Goal: Task Accomplishment & Management: Manage account settings

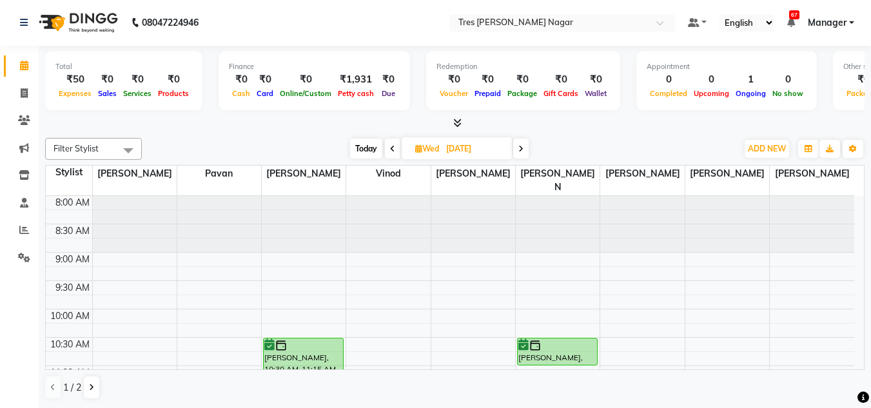
click at [370, 154] on span "Today" at bounding box center [366, 149] width 32 height 20
type input "02-09-2025"
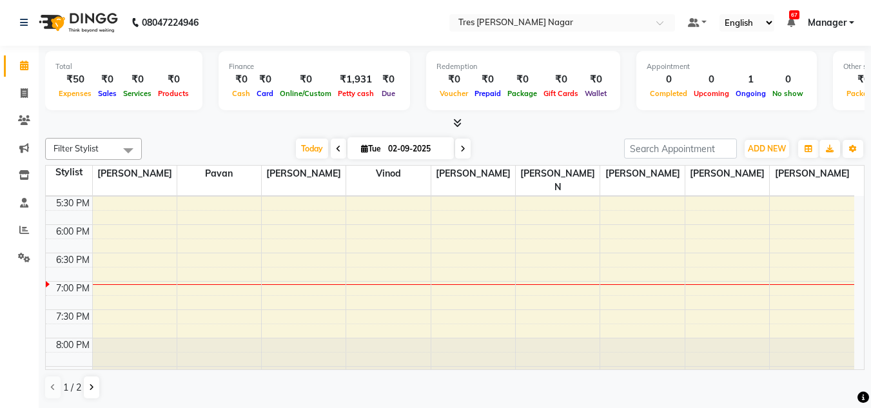
scroll to position [550, 0]
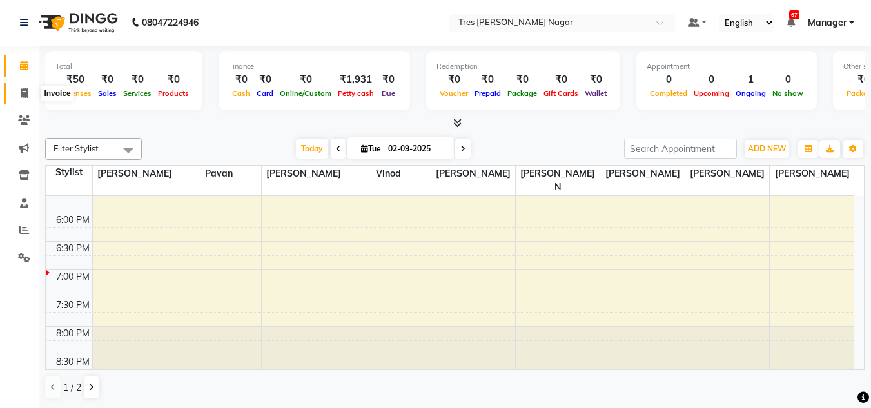
click at [27, 100] on span at bounding box center [24, 93] width 23 height 15
select select "service"
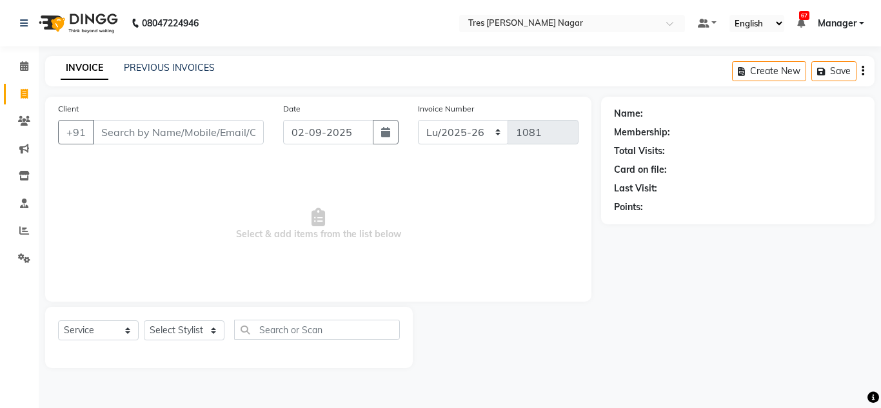
click at [143, 130] on input "Client" at bounding box center [178, 132] width 171 height 25
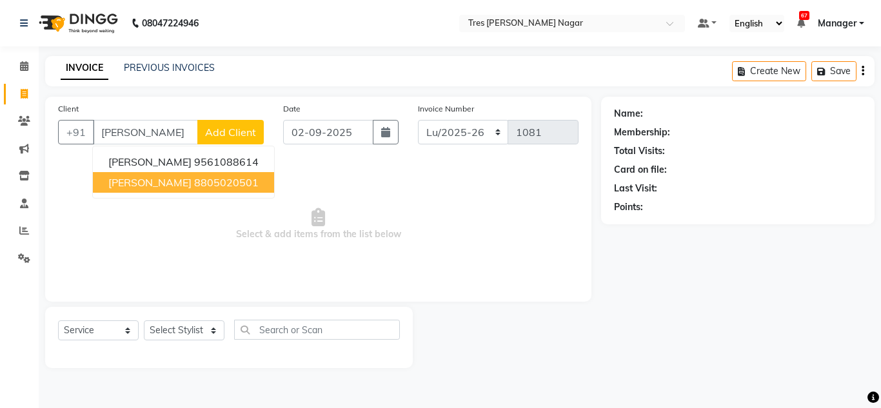
click at [175, 179] on span "[PERSON_NAME]" at bounding box center [149, 182] width 83 height 13
type input "8805020501"
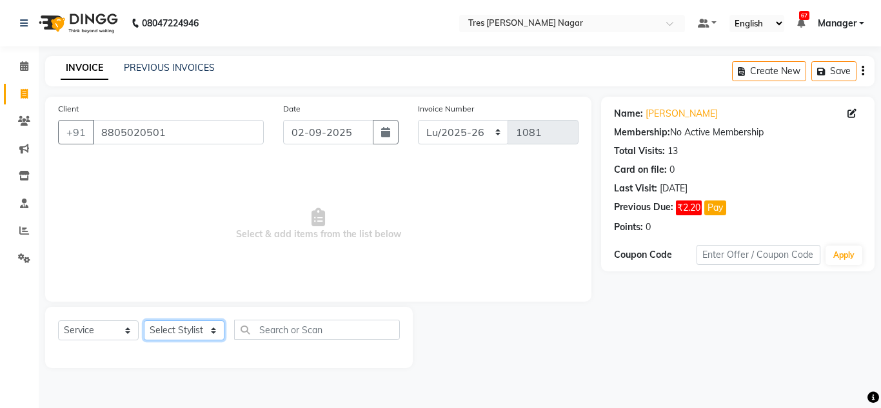
click at [188, 333] on select "Select Stylist [PERSON_NAME] [PERSON_NAME] [PERSON_NAME] [PERSON_NAME] Manager …" at bounding box center [184, 330] width 81 height 20
select select "85930"
click at [144, 320] on select "Select Stylist [PERSON_NAME] [PERSON_NAME] [PERSON_NAME] [PERSON_NAME] Manager …" at bounding box center [184, 330] width 81 height 20
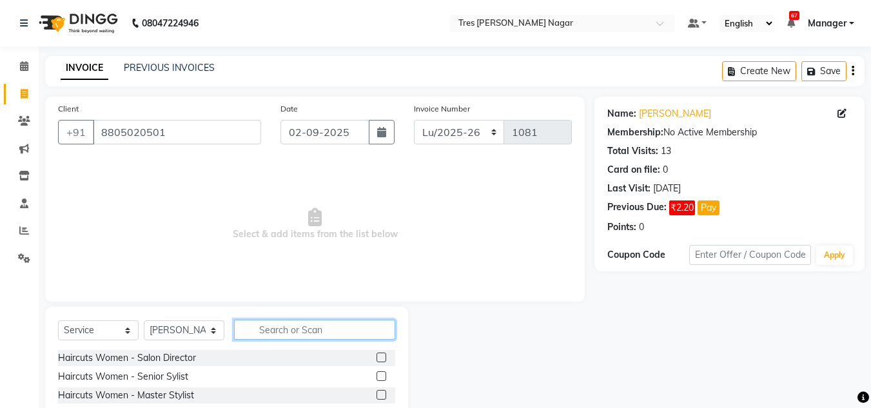
click at [280, 335] on input "text" at bounding box center [314, 330] width 161 height 20
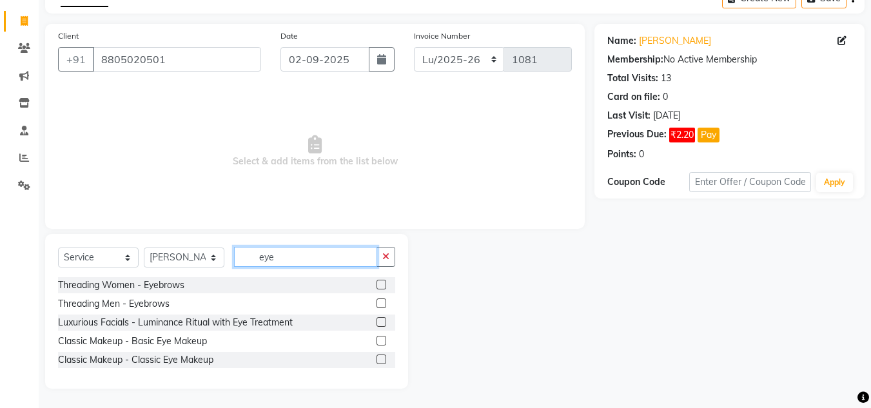
type input "eye"
click at [382, 281] on label at bounding box center [382, 285] width 10 height 10
click at [382, 281] on input "checkbox" at bounding box center [381, 285] width 8 height 8
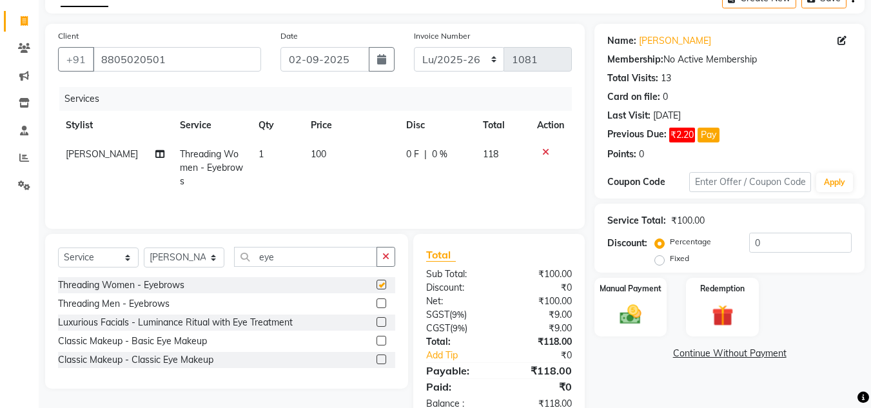
checkbox input "false"
drag, startPoint x: 287, startPoint y: 258, endPoint x: 211, endPoint y: 262, distance: 76.2
click at [211, 262] on div "Select Service Product Membership Package Voucher Prepaid Gift Card Select Styl…" at bounding box center [226, 262] width 337 height 30
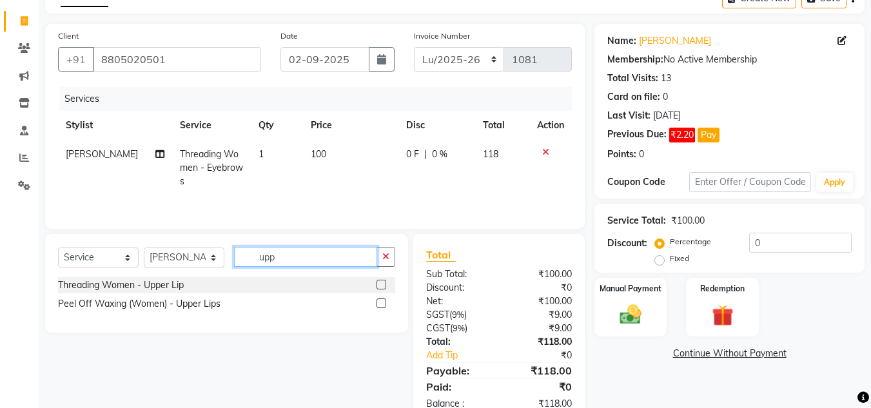
type input "upp"
click at [382, 305] on label at bounding box center [382, 304] width 10 height 10
click at [382, 305] on input "checkbox" at bounding box center [381, 304] width 8 height 8
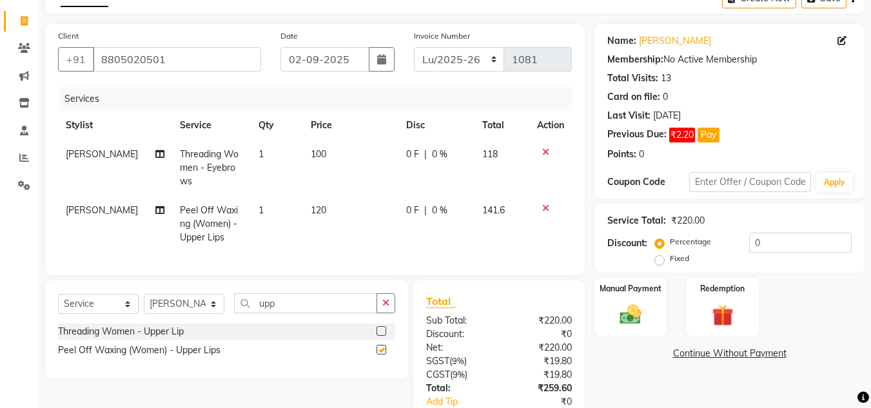
checkbox input "false"
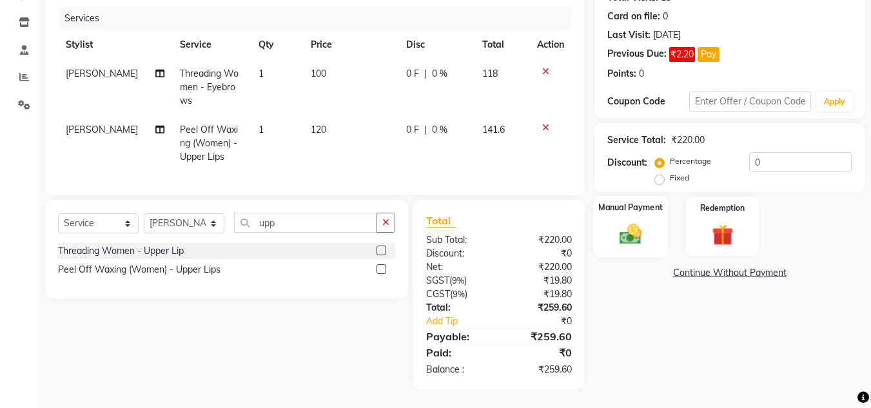
scroll to position [164, 0]
click at [642, 221] on img at bounding box center [631, 234] width 36 height 26
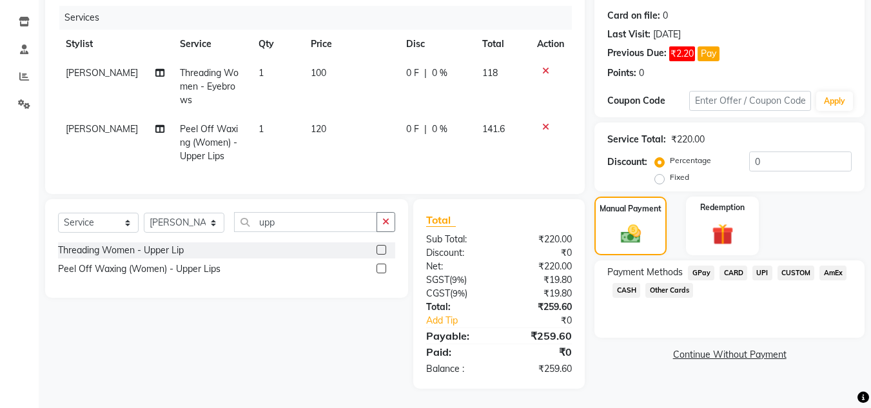
click at [761, 266] on span "UPI" at bounding box center [762, 273] width 20 height 15
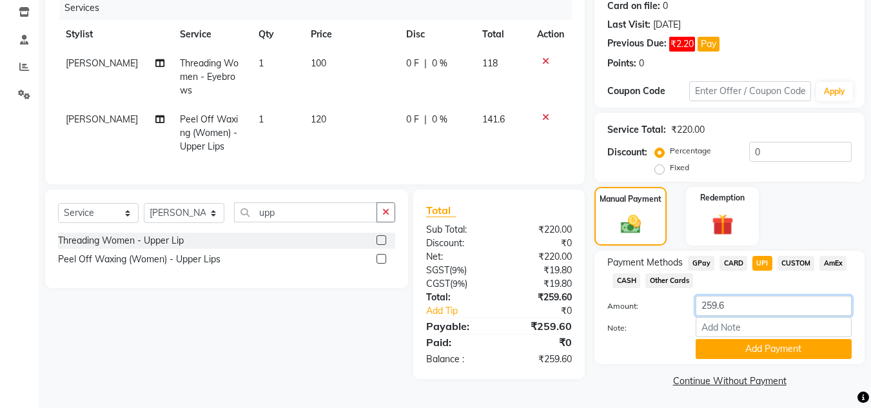
click at [748, 300] on input "259.6" at bounding box center [774, 306] width 156 height 20
type input "259"
click at [747, 345] on button "Add Payment" at bounding box center [774, 349] width 156 height 20
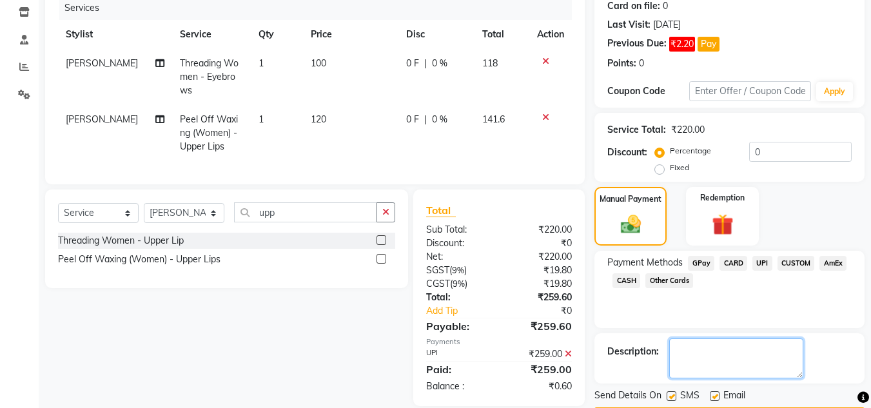
click at [747, 345] on textarea at bounding box center [736, 359] width 134 height 40
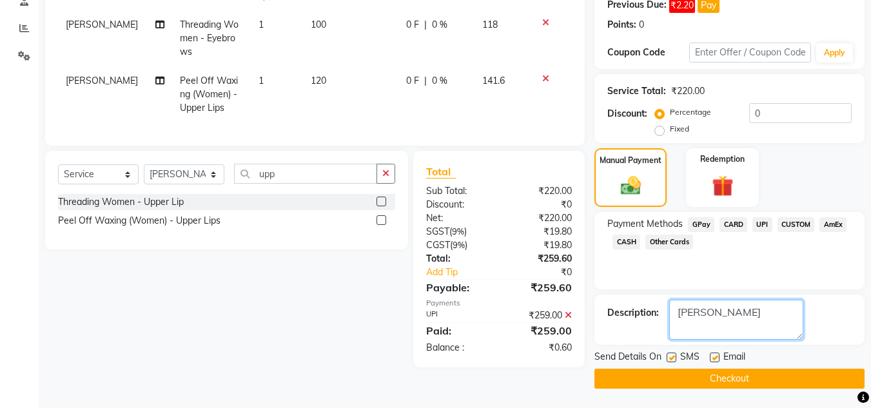
type textarea "[PERSON_NAME]"
click at [724, 381] on button "Checkout" at bounding box center [729, 379] width 270 height 20
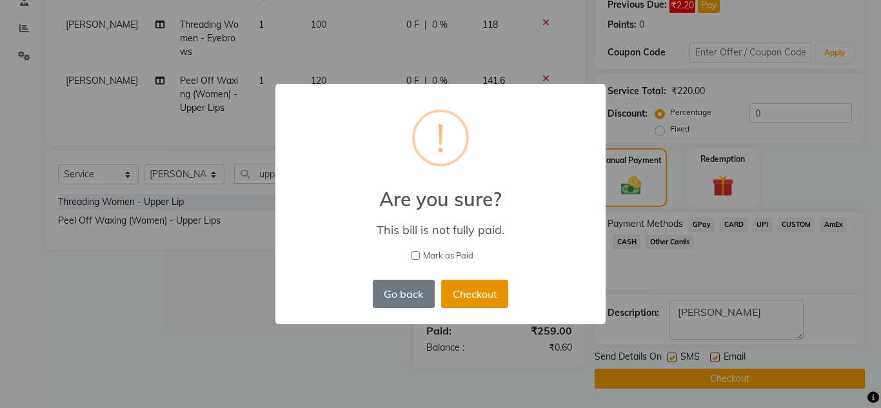
click at [477, 297] on button "Checkout" at bounding box center [474, 294] width 67 height 28
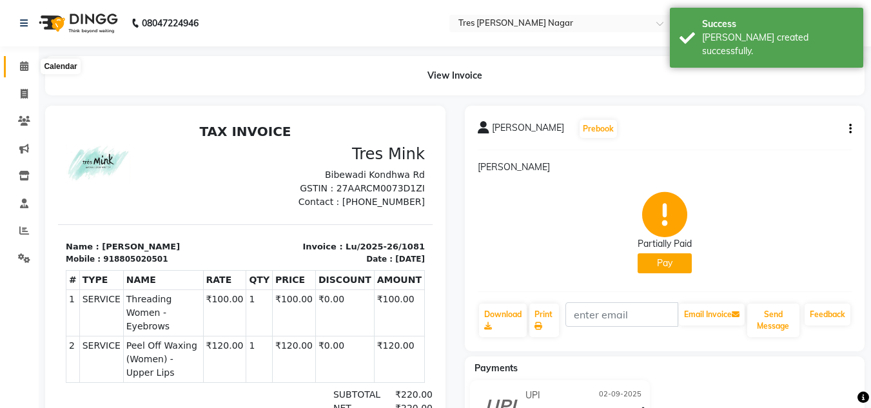
click at [20, 70] on icon at bounding box center [24, 66] width 8 height 10
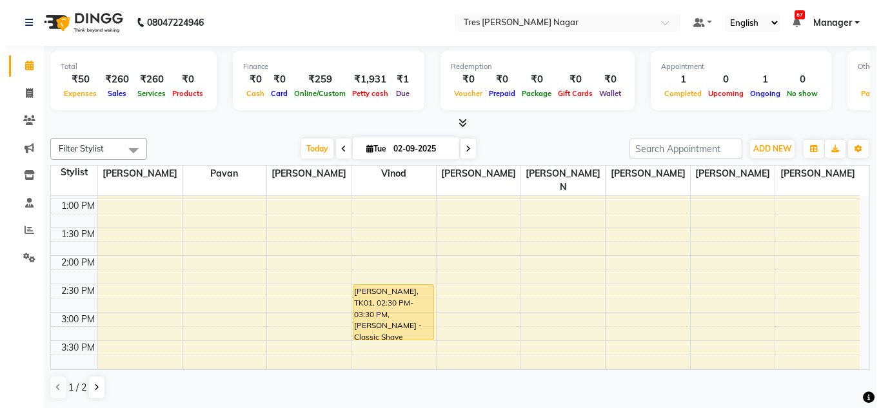
scroll to position [292, 0]
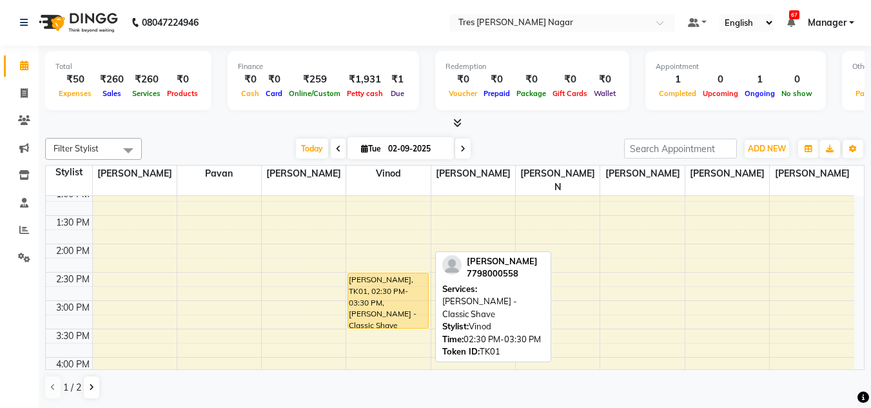
click at [402, 294] on div "[PERSON_NAME], TK01, 02:30 PM-03:30 PM, [PERSON_NAME] - Classic Shave" at bounding box center [387, 300] width 79 height 55
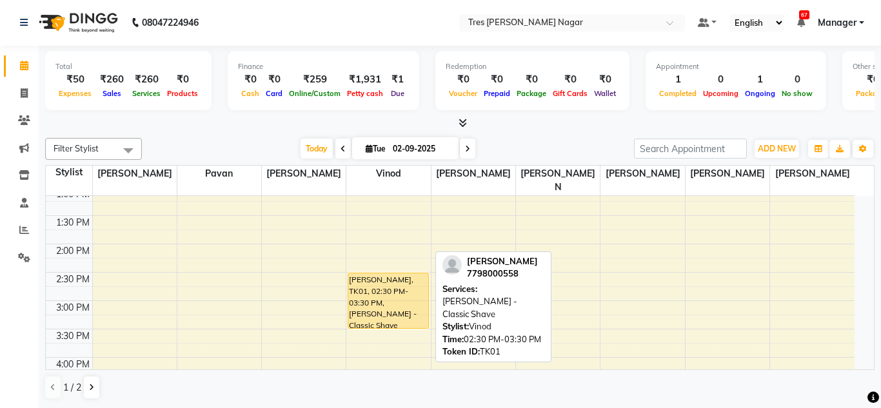
select select "1"
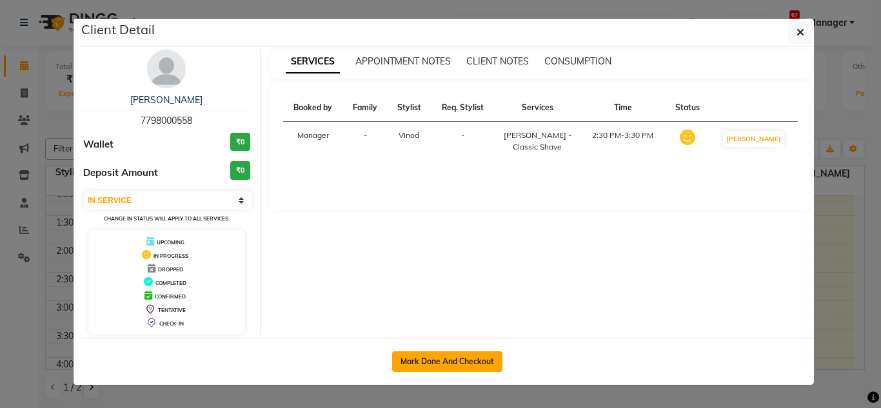
click at [469, 357] on button "Mark Done And Checkout" at bounding box center [447, 361] width 110 height 21
select select "service"
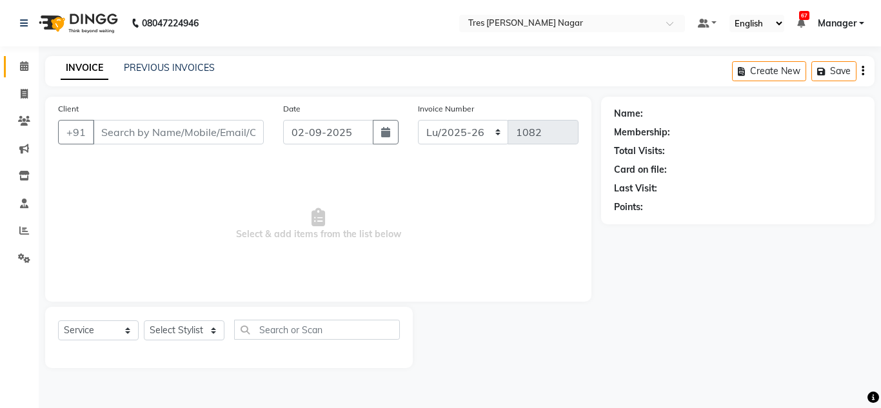
type input "7798000558"
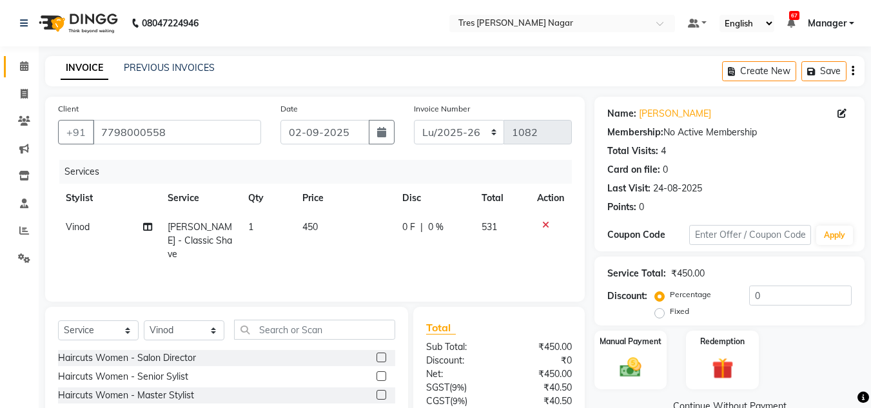
scroll to position [108, 0]
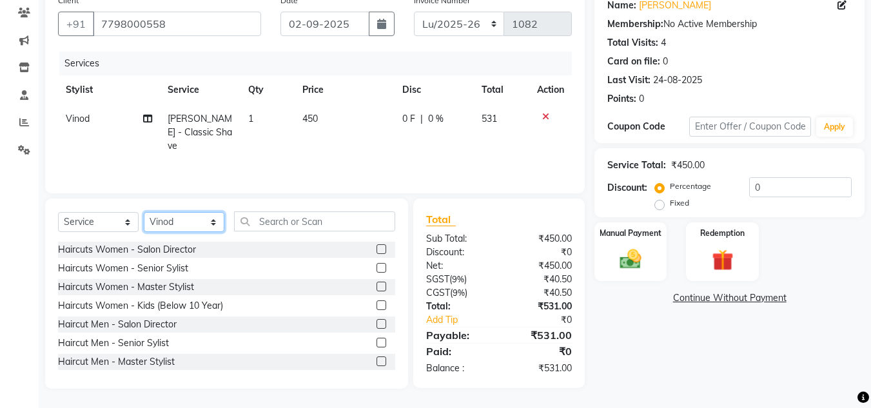
click at [206, 230] on select "Select Stylist [PERSON_NAME] [PERSON_NAME] [PERSON_NAME] [PERSON_NAME] Manager …" at bounding box center [184, 222] width 81 height 20
select select "85930"
click at [144, 212] on select "Select Stylist [PERSON_NAME] [PERSON_NAME] [PERSON_NAME] [PERSON_NAME] Manager …" at bounding box center [184, 222] width 81 height 20
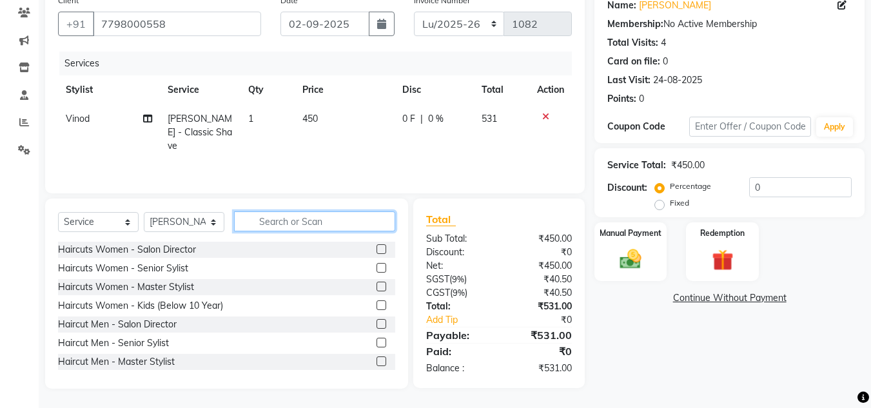
click at [295, 228] on input "text" at bounding box center [314, 221] width 161 height 20
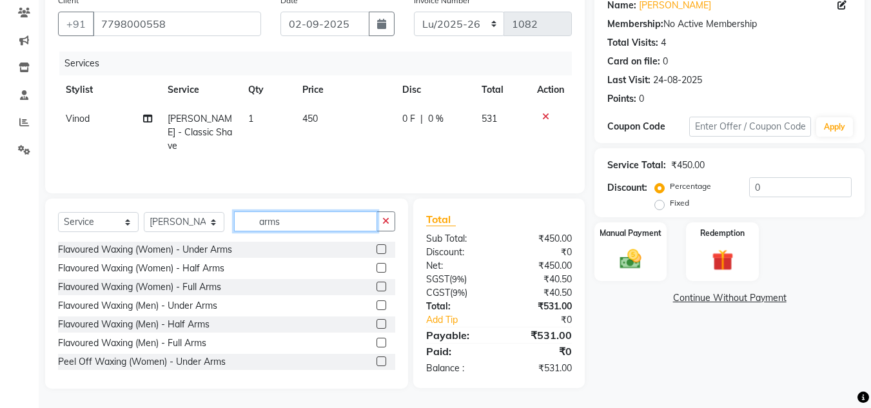
type input "arms"
click at [377, 342] on label at bounding box center [382, 343] width 10 height 10
click at [377, 342] on input "checkbox" at bounding box center [381, 343] width 8 height 8
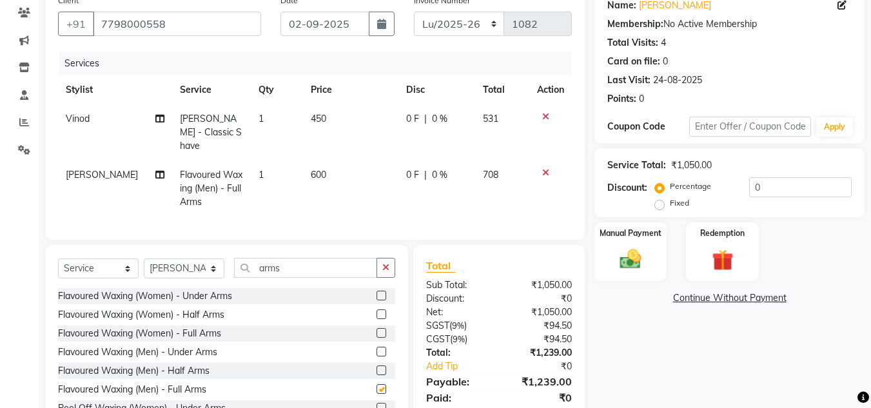
checkbox input "false"
click at [308, 125] on td "450" at bounding box center [350, 132] width 95 height 56
select select "84330"
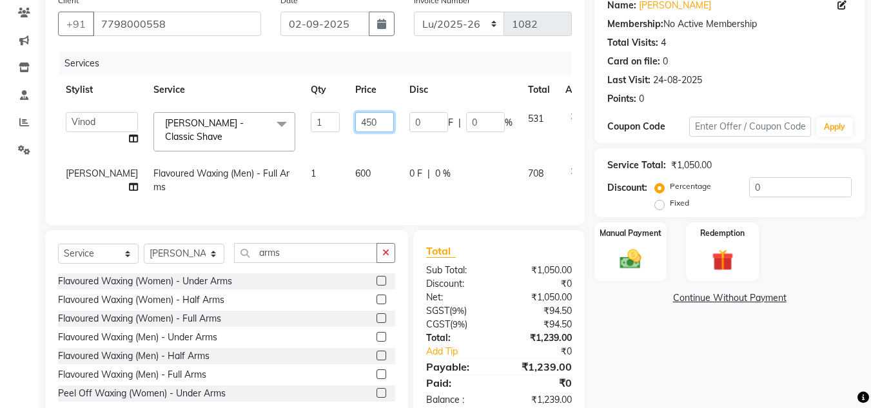
drag, startPoint x: 355, startPoint y: 121, endPoint x: 281, endPoint y: 121, distance: 73.5
click at [281, 121] on tr "[PERSON_NAME] [PERSON_NAME] [PERSON_NAME] [PERSON_NAME] Manager [PERSON_NAME] […" at bounding box center [329, 131] width 542 height 55
type input "500"
click at [361, 211] on div "Services Stylist Service Qty Price Disc Total Action [PERSON_NAME] [PERSON_NAME…" at bounding box center [315, 132] width 514 height 161
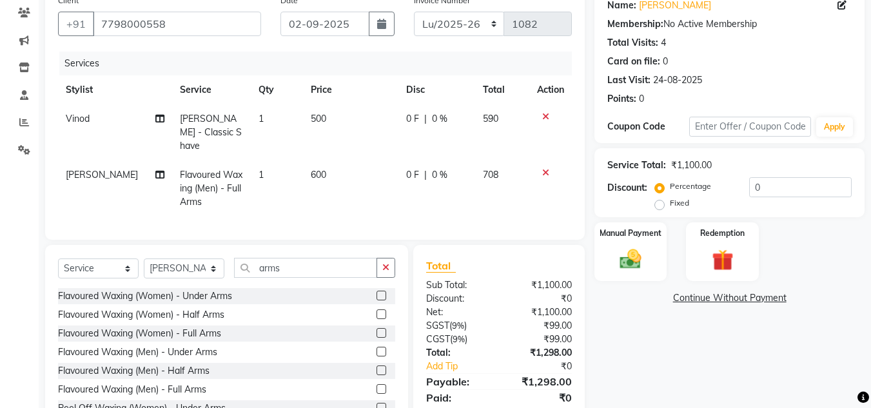
scroll to position [151, 0]
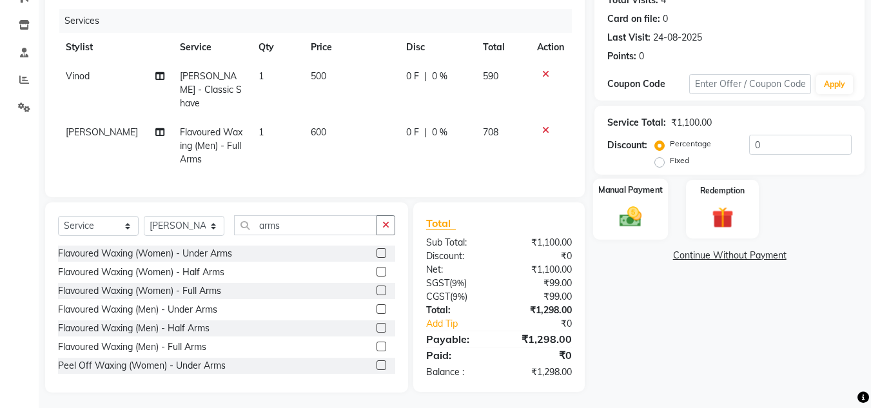
click at [620, 206] on img at bounding box center [631, 217] width 36 height 26
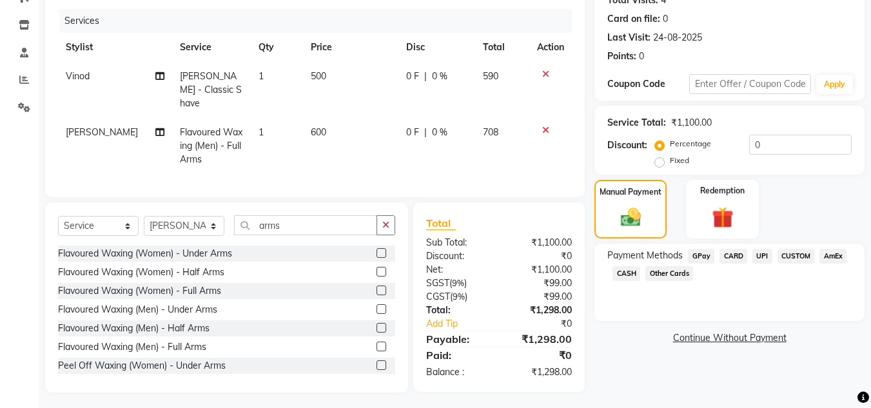
click at [790, 259] on span "CUSTOM" at bounding box center [796, 256] width 37 height 15
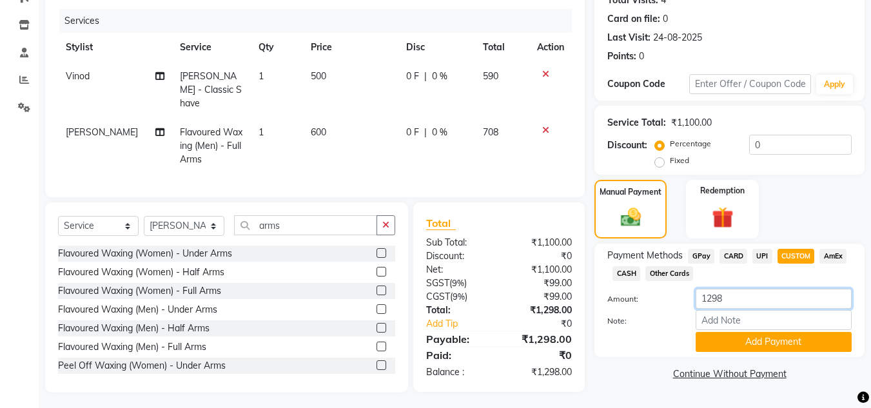
drag, startPoint x: 767, startPoint y: 294, endPoint x: 533, endPoint y: 284, distance: 233.6
click at [533, 284] on div "Client [PHONE_NUMBER] Date [DATE] Invoice Number Lu/2025-26 INV/2025-26 V/2025 …" at bounding box center [454, 169] width 839 height 447
type input "1300"
click at [819, 349] on button "Add Payment" at bounding box center [774, 342] width 156 height 20
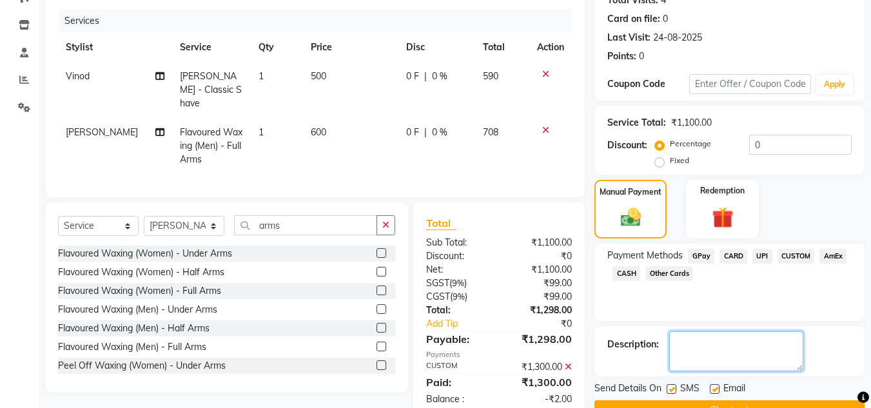
click at [714, 348] on textarea at bounding box center [736, 351] width 134 height 40
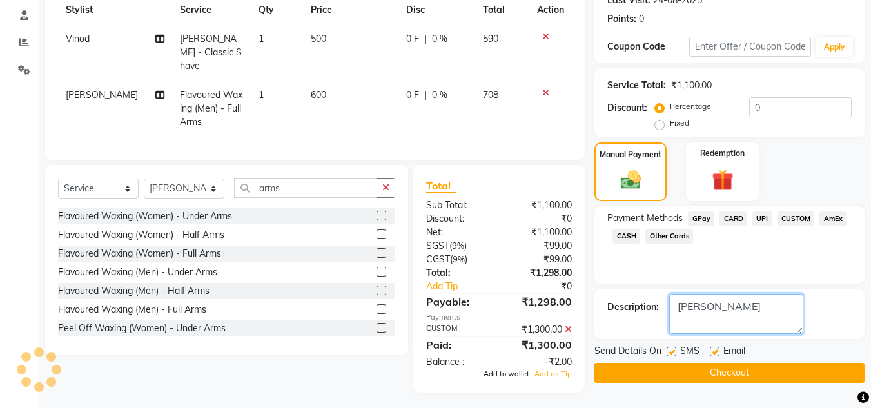
type textarea "[PERSON_NAME]"
click at [505, 372] on span "Add to wallet" at bounding box center [507, 373] width 46 height 9
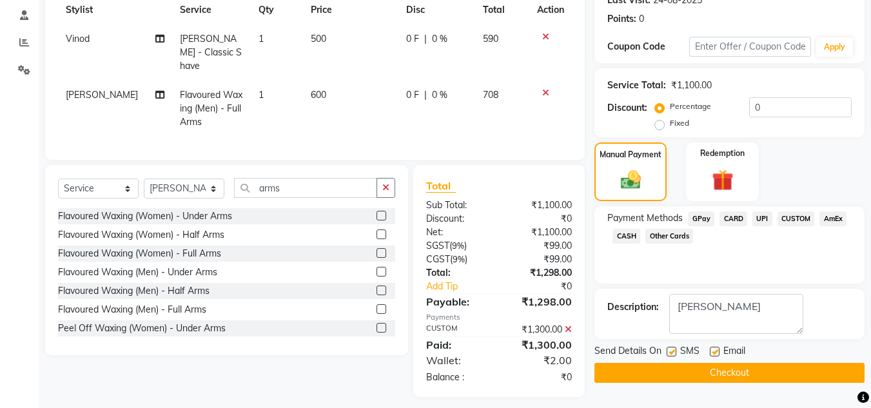
click at [754, 384] on div "Name: [PERSON_NAME] Membership: No Active Membership Total Visits: 4 Card on fi…" at bounding box center [734, 152] width 280 height 489
click at [752, 380] on button "Checkout" at bounding box center [729, 373] width 270 height 20
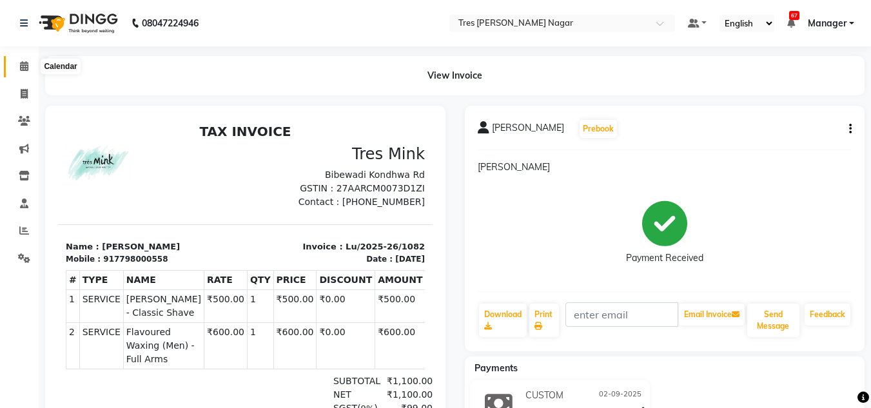
click at [29, 67] on span at bounding box center [24, 66] width 23 height 15
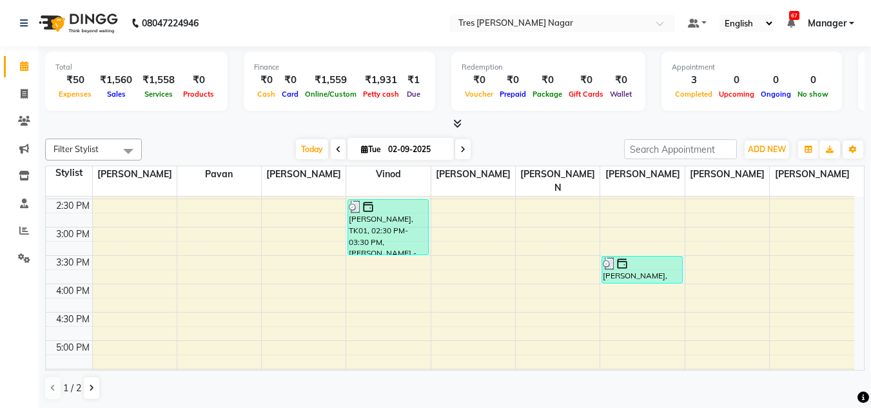
scroll to position [550, 0]
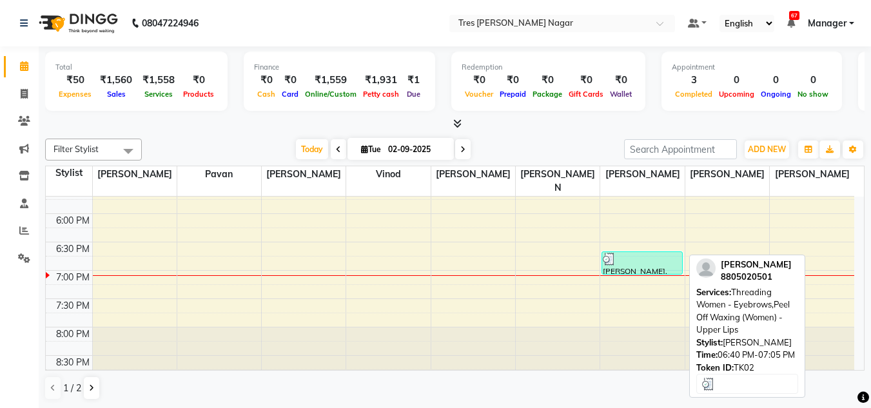
click at [621, 254] on div "[PERSON_NAME], TK02, 06:40 PM-07:05 PM, Threading Women - Eyebrows,Peel Off Wax…" at bounding box center [641, 263] width 79 height 22
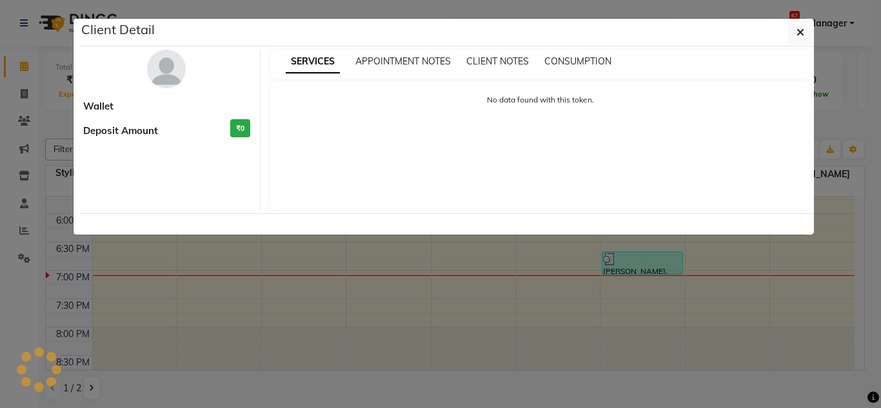
select select "3"
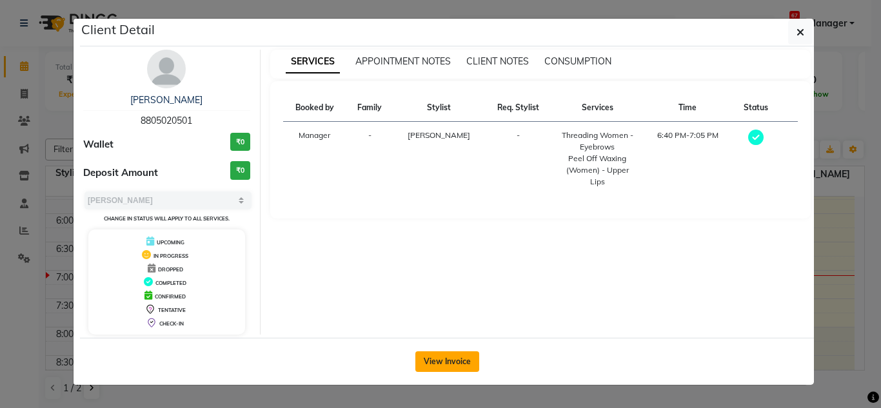
click at [439, 362] on button "View Invoice" at bounding box center [447, 361] width 64 height 21
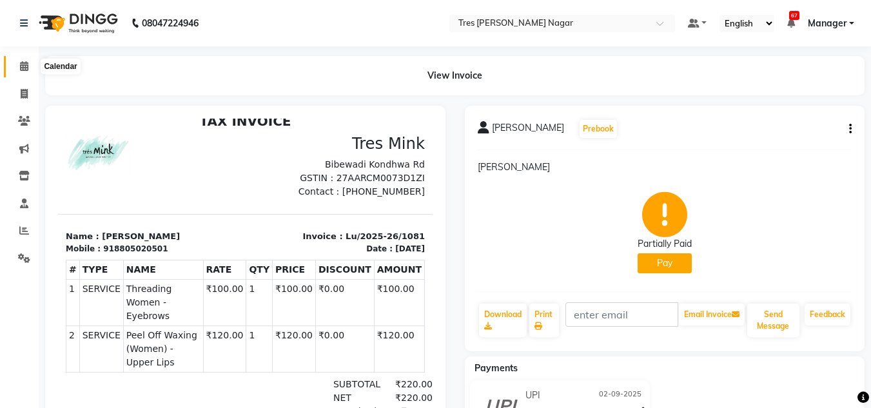
click at [24, 64] on icon at bounding box center [24, 66] width 8 height 10
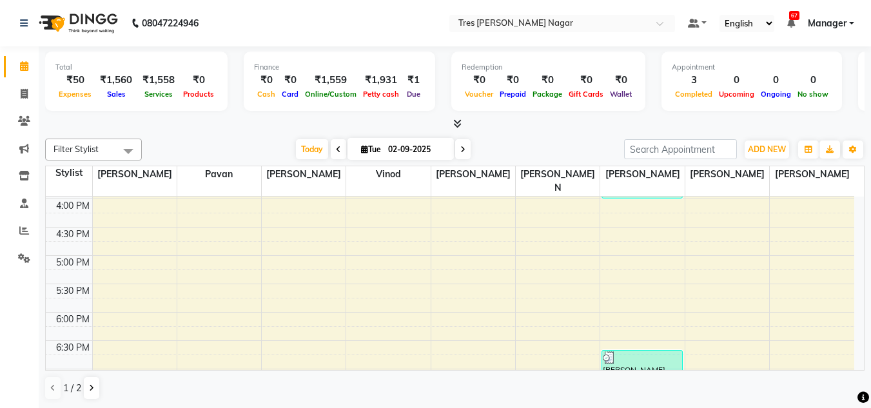
scroll to position [550, 0]
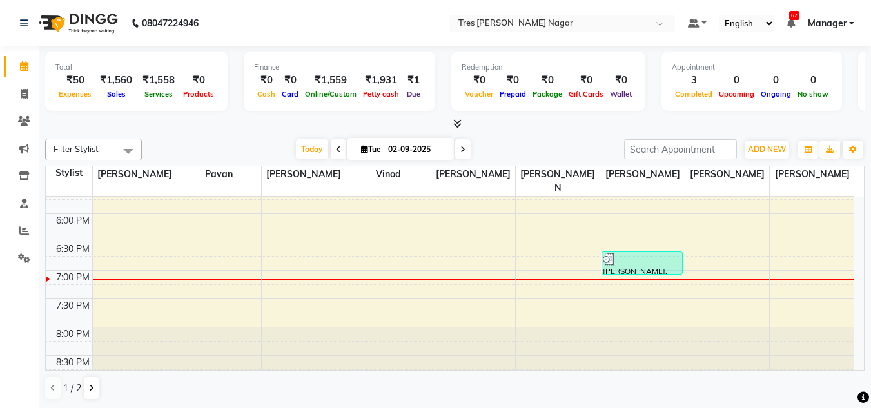
drag, startPoint x: 416, startPoint y: 282, endPoint x: 334, endPoint y: 113, distance: 188.3
click at [334, 113] on div "Total ₹50 Expenses ₹1,560 Sales ₹1,558 Services ₹0 Products Finance ₹0 Cash ₹0 …" at bounding box center [455, 83] width 820 height 63
click at [273, 128] on div at bounding box center [455, 124] width 820 height 14
click at [277, 309] on div "8:00 AM 8:30 AM 9:00 AM 9:30 AM 10:00 AM 10:30 AM 11:00 AM 11:30 AM 12:00 PM 12…" at bounding box center [450, 14] width 809 height 737
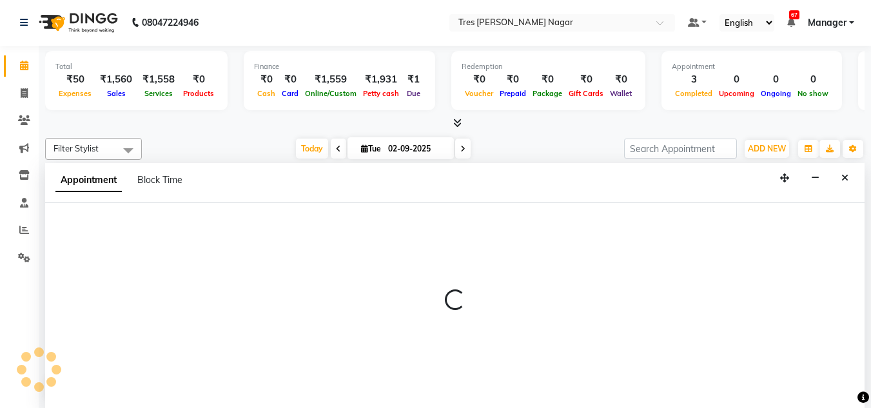
select select "47307"
select select "tentative"
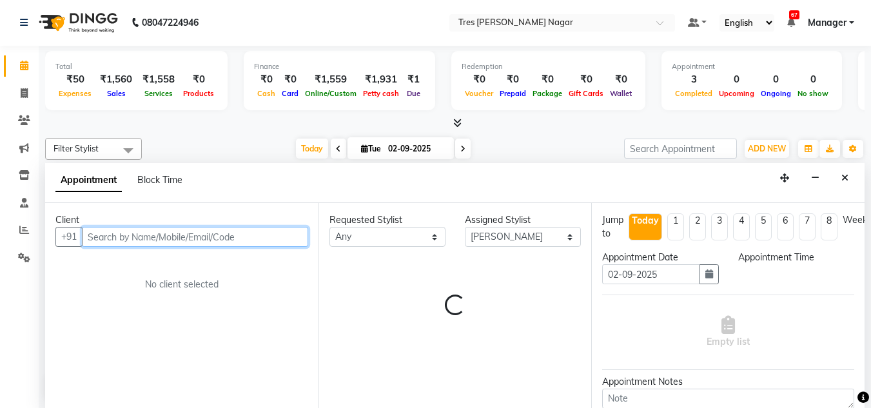
select select "1185"
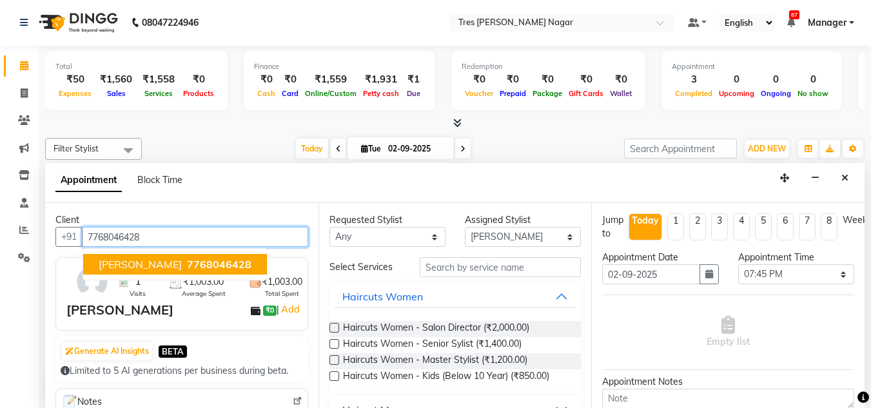
click at [155, 258] on span "[PERSON_NAME]" at bounding box center [140, 264] width 83 height 13
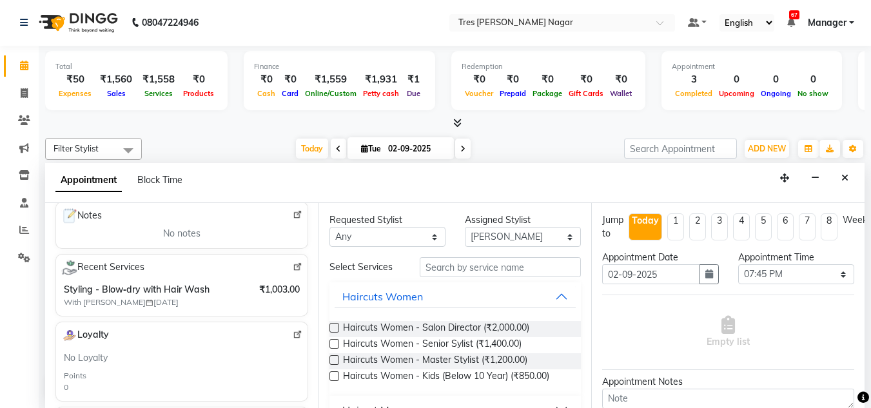
scroll to position [187, 0]
type input "7768046428"
click at [516, 273] on input "text" at bounding box center [500, 267] width 161 height 20
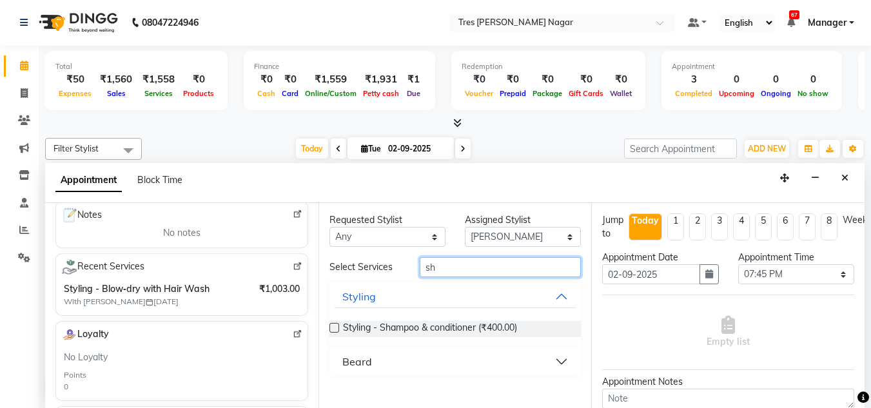
type input "s"
type input "blow"
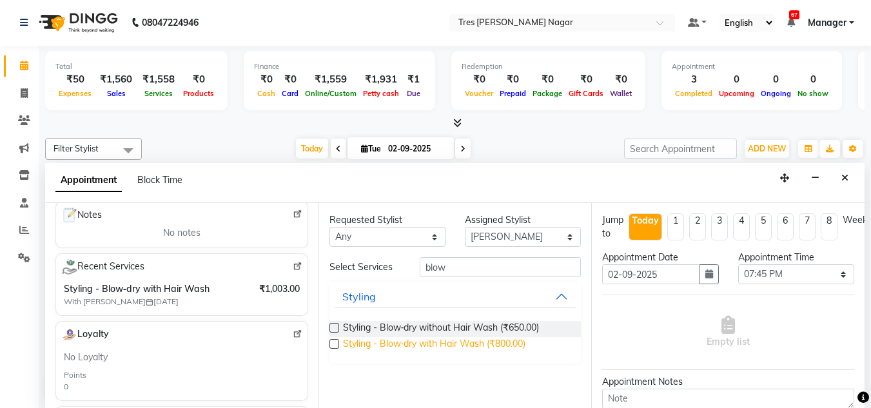
click at [418, 344] on span "Styling - Blow‑dry with Hair Wash (₹800.00)" at bounding box center [434, 345] width 183 height 16
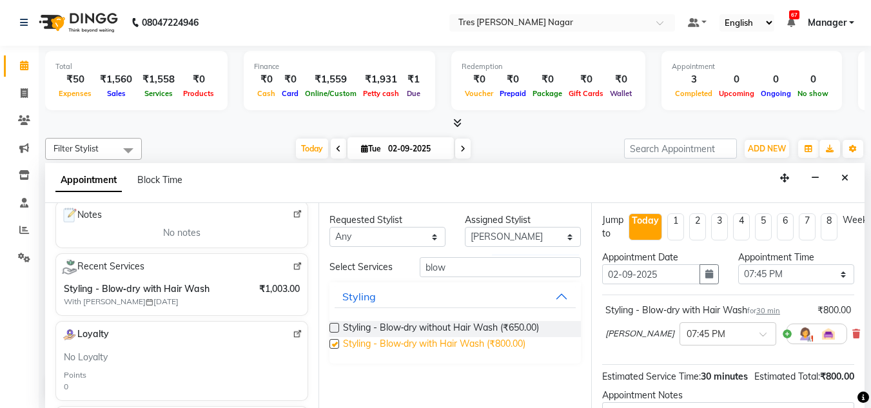
checkbox input "false"
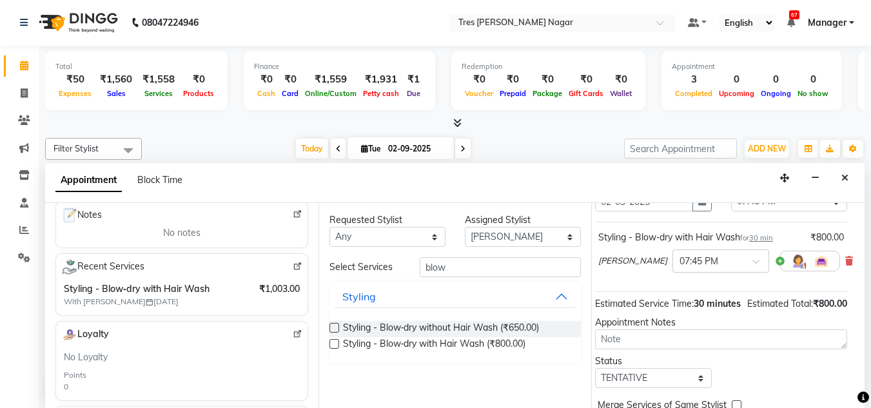
scroll to position [0, 17]
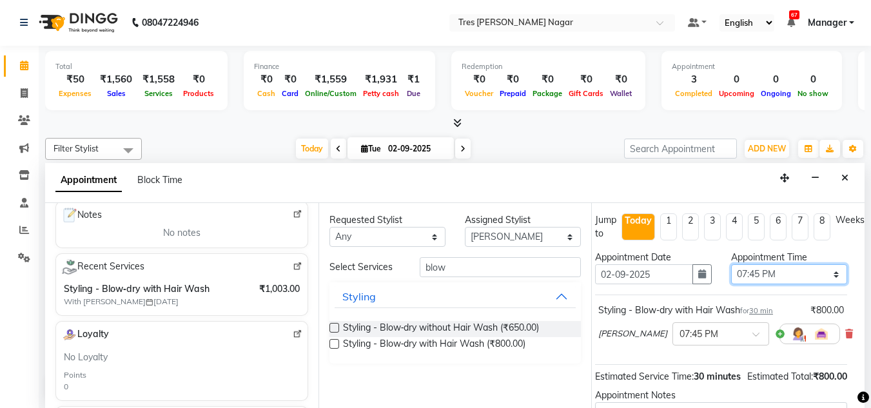
click at [754, 279] on select "Select 09:00 AM 09:15 AM 09:30 AM 09:45 AM 10:00 AM 10:15 AM 10:30 AM 10:45 AM …" at bounding box center [789, 274] width 116 height 20
select select "1200"
click at [731, 264] on select "Select 09:00 AM 09:15 AM 09:30 AM 09:45 AM 10:00 AM 10:15 AM 10:30 AM 10:45 AM …" at bounding box center [789, 274] width 116 height 20
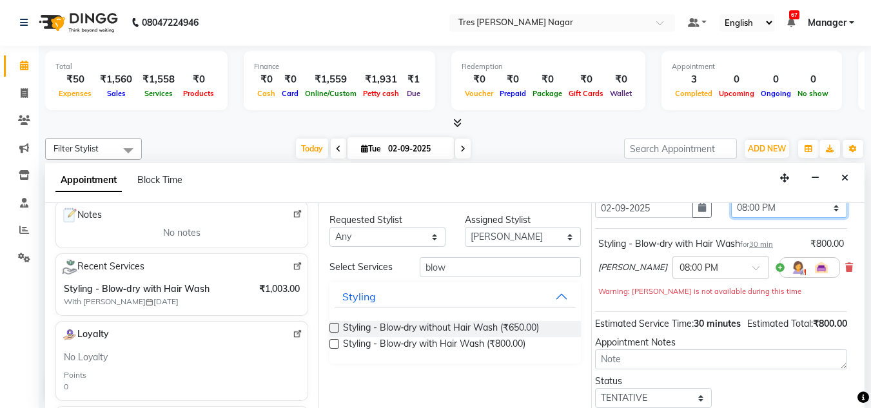
scroll to position [75, 17]
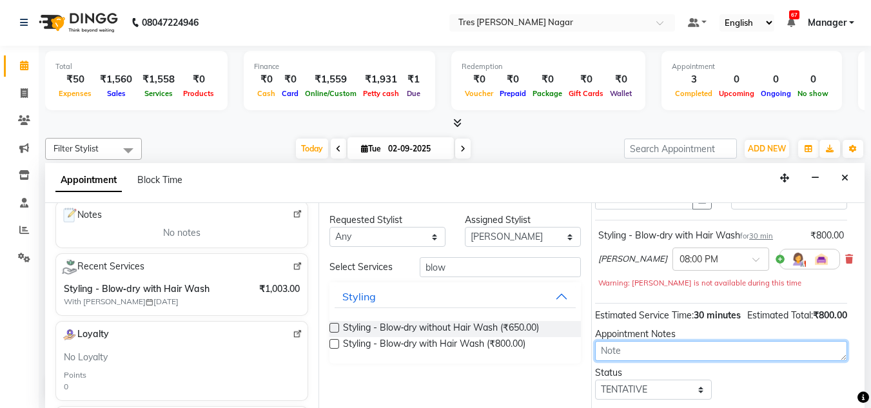
click at [653, 361] on textarea at bounding box center [721, 351] width 252 height 20
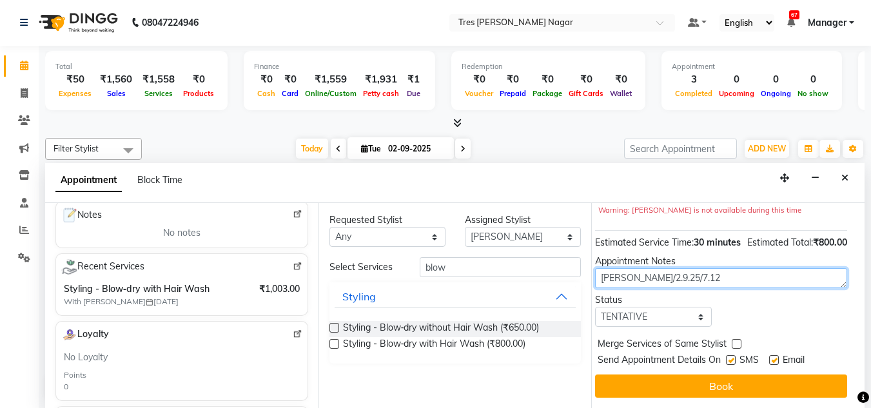
scroll to position [171, 17]
type textarea "[PERSON_NAME]/2.9.25/7.12"
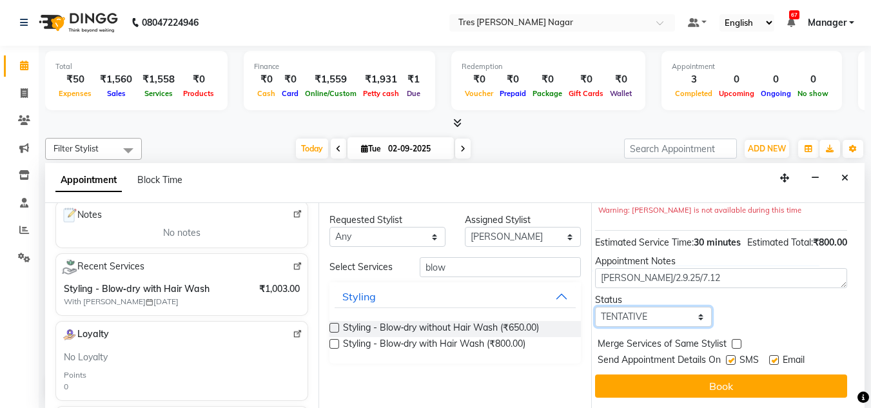
click at [639, 311] on select "Select TENTATIVE CONFIRM CHECK-IN UPCOMING" at bounding box center [653, 317] width 116 height 20
select select "confirm booking"
click at [595, 307] on select "Select TENTATIVE CONFIRM CHECK-IN UPCOMING" at bounding box center [653, 317] width 116 height 20
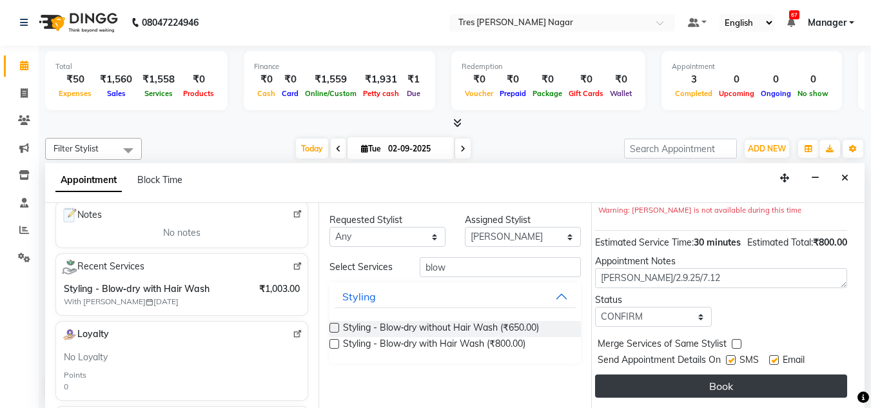
click at [744, 378] on button "Book" at bounding box center [721, 386] width 252 height 23
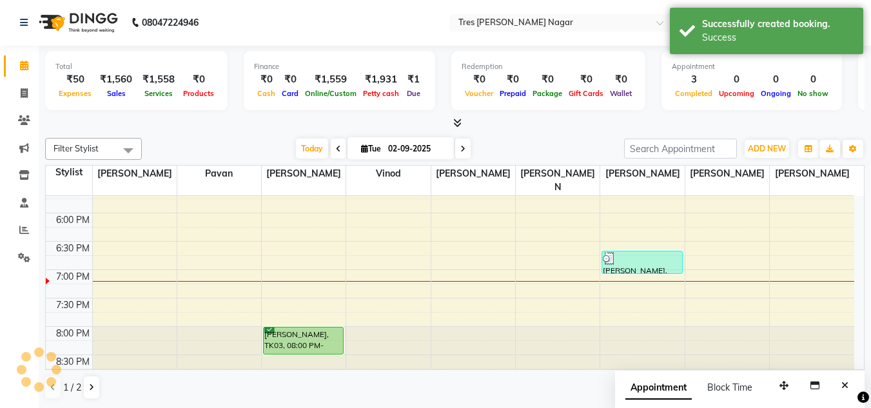
scroll to position [0, 0]
drag, startPoint x: 303, startPoint y: 340, endPoint x: 315, endPoint y: 358, distance: 21.8
click at [315, 358] on div "[PERSON_NAME], TK03, 08:00 PM-08:30 PM, Styling - Blow‑dry with Hair Wash [PERS…" at bounding box center [304, 15] width 84 height 737
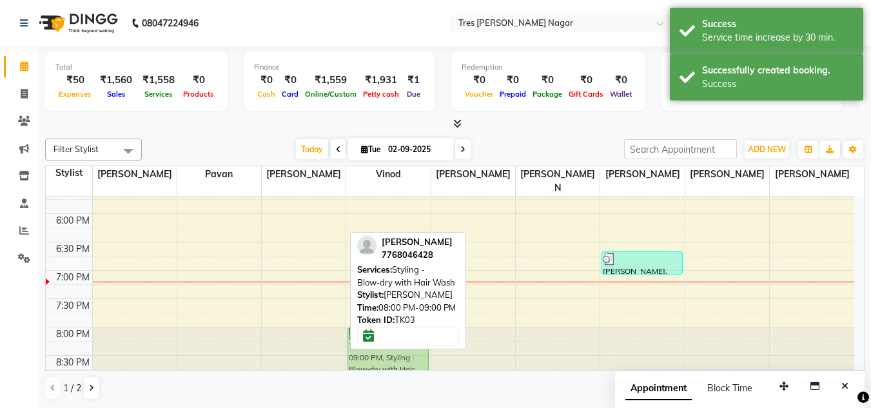
drag, startPoint x: 309, startPoint y: 339, endPoint x: 391, endPoint y: 332, distance: 82.2
click at [391, 332] on div "Filter Stylist Select All [PERSON_NAME] [PERSON_NAME] [PERSON_NAME] [PERSON_NAM…" at bounding box center [455, 269] width 820 height 272
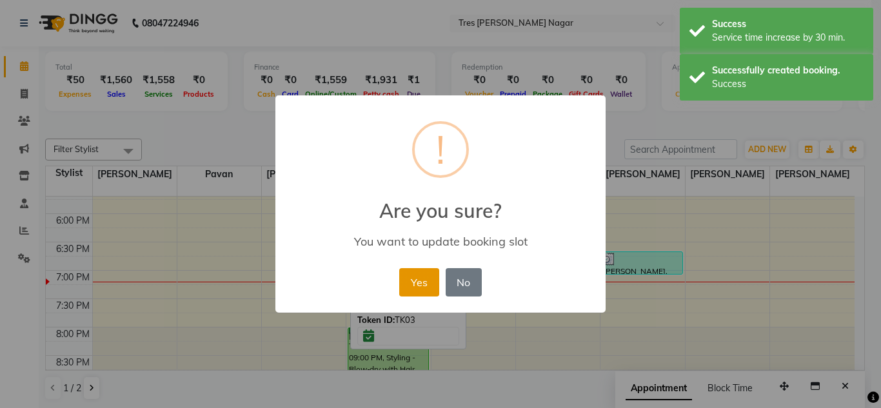
click at [423, 271] on button "Yes" at bounding box center [418, 282] width 39 height 28
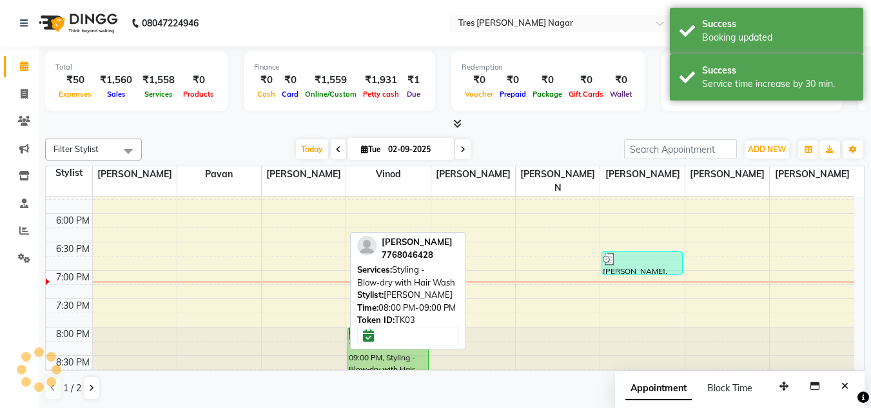
click at [248, 136] on div "Filter Stylist Select All [PERSON_NAME] [PERSON_NAME] [PERSON_NAME] [PERSON_NAM…" at bounding box center [455, 269] width 820 height 272
click at [264, 128] on div at bounding box center [455, 124] width 820 height 14
click at [258, 160] on div "Filter Stylist Select All [PERSON_NAME] [PERSON_NAME] [PERSON_NAME] [PERSON_NAM…" at bounding box center [455, 150] width 820 height 22
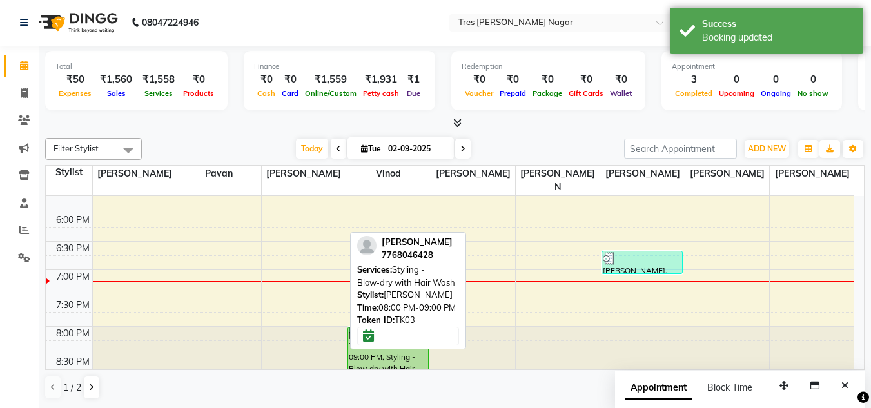
click at [143, 141] on div "Filter Stylist Select All [PERSON_NAME] [PERSON_NAME] [PERSON_NAME] [PERSON_NAM…" at bounding box center [455, 149] width 820 height 22
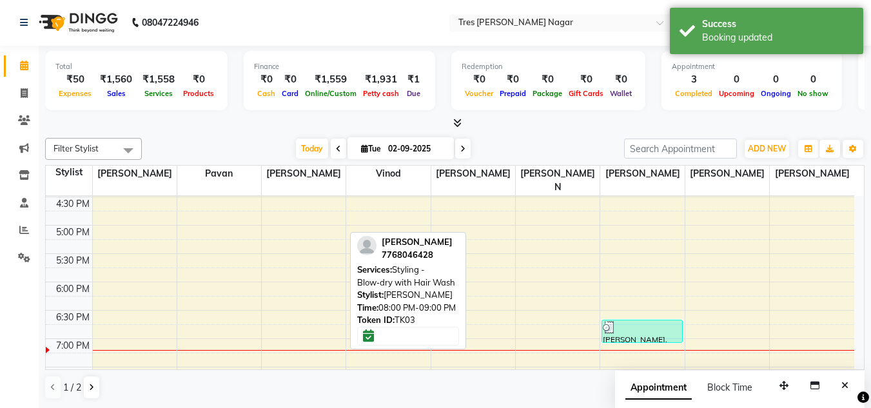
scroll to position [550, 0]
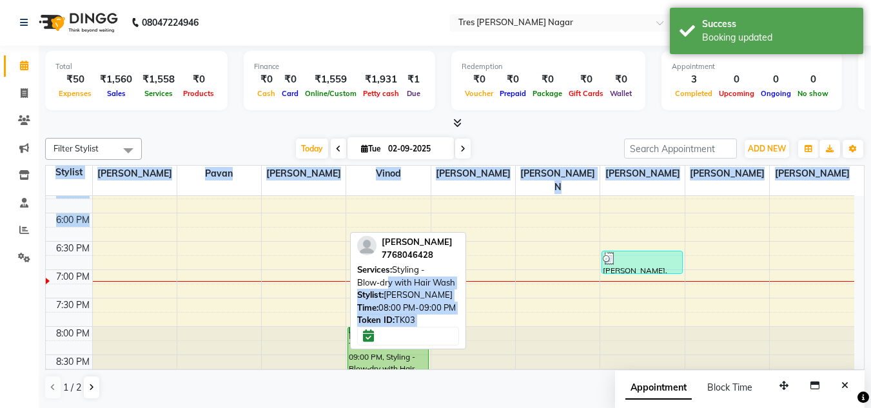
drag, startPoint x: 389, startPoint y: 286, endPoint x: 257, endPoint y: 213, distance: 151.2
click at [257, 213] on div "Filter Stylist Select All [PERSON_NAME] [PERSON_NAME] [PERSON_NAME] [PERSON_NAM…" at bounding box center [455, 269] width 820 height 272
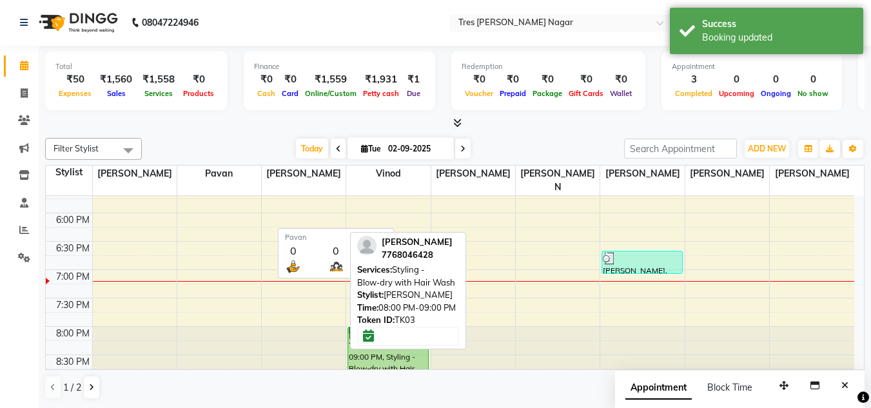
click at [235, 158] on div "[DATE] [DATE]" at bounding box center [382, 148] width 469 height 19
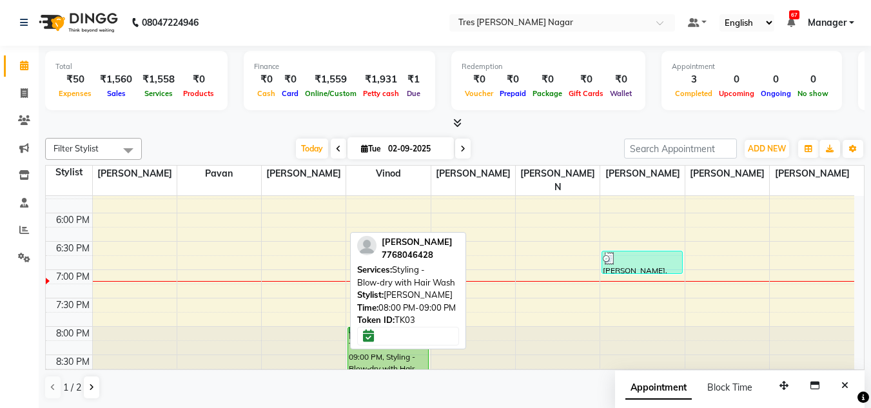
click at [241, 140] on div "[DATE] [DATE]" at bounding box center [382, 148] width 469 height 19
click at [251, 148] on div "[DATE] [DATE]" at bounding box center [382, 148] width 469 height 19
drag, startPoint x: 251, startPoint y: 148, endPoint x: 225, endPoint y: 150, distance: 25.9
click at [225, 150] on div "[DATE] [DATE]" at bounding box center [382, 148] width 469 height 19
click at [221, 145] on div "[DATE] [DATE]" at bounding box center [382, 148] width 469 height 19
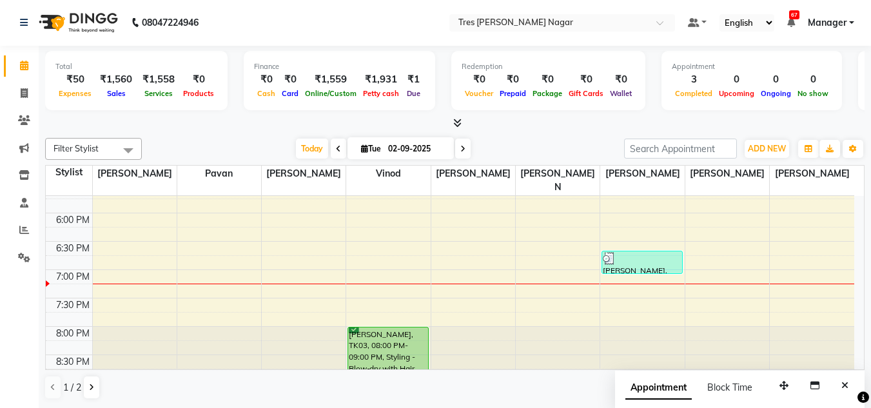
click at [431, 74] on div "Total ₹50 Expenses ₹1,560 Sales ₹1,558 Services ₹0 Products Finance ₹0 Cash ₹0 …" at bounding box center [455, 82] width 820 height 63
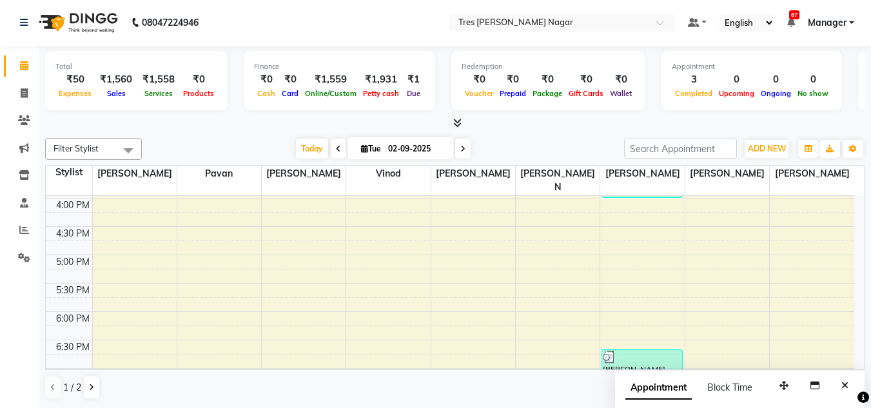
scroll to position [421, 0]
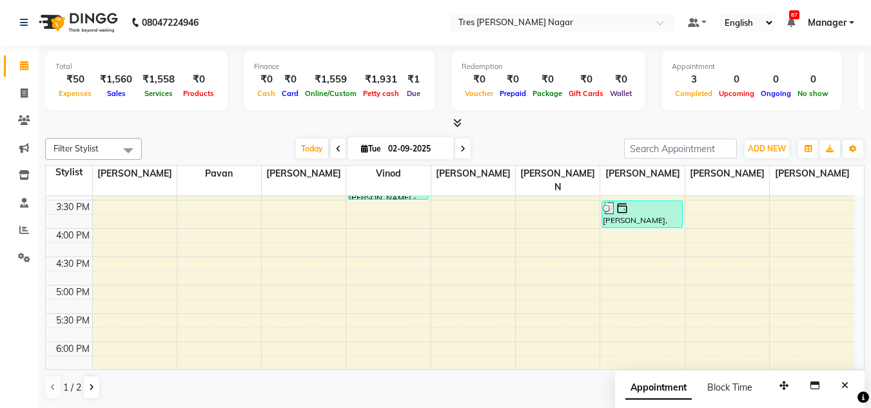
click at [233, 151] on div "[DATE] [DATE]" at bounding box center [382, 148] width 469 height 19
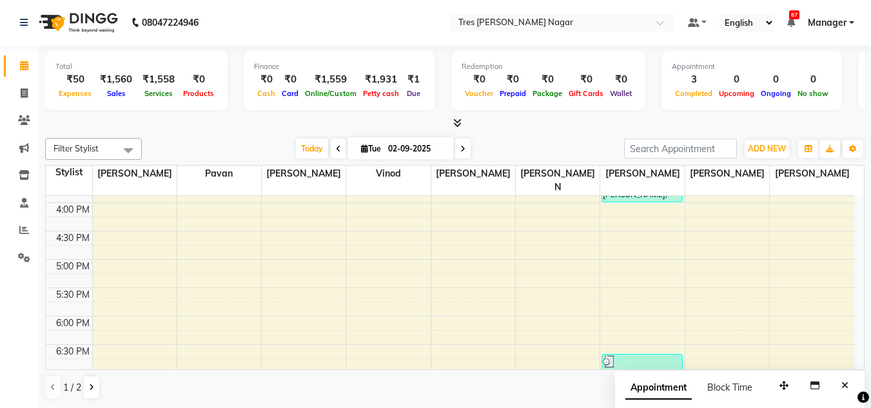
scroll to position [550, 0]
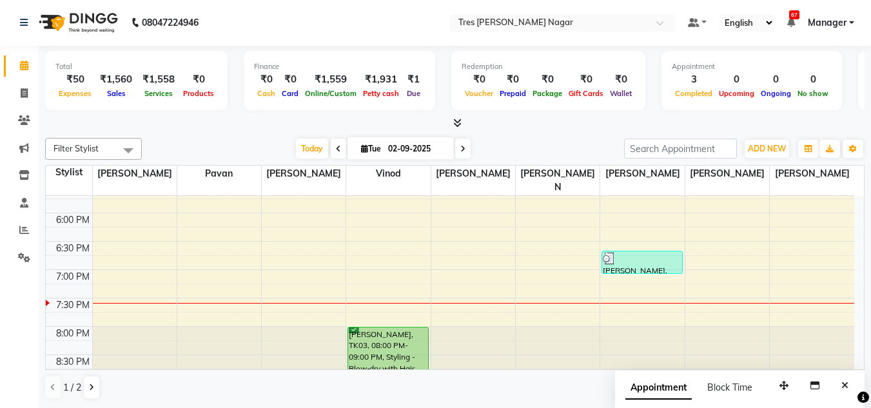
click at [460, 151] on icon at bounding box center [462, 149] width 5 height 8
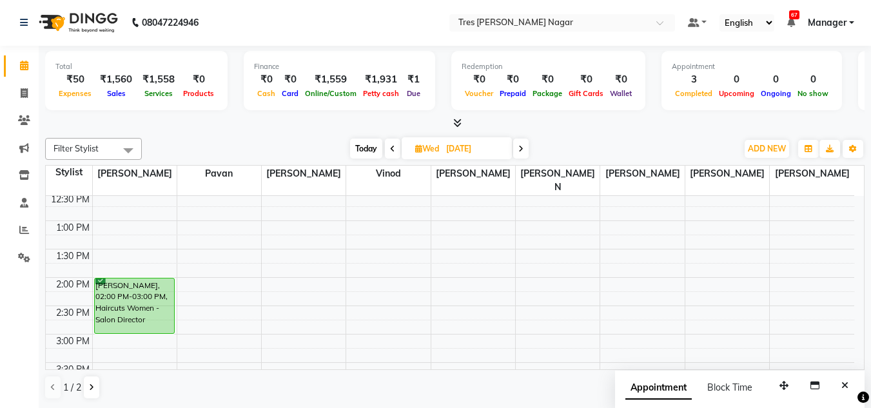
scroll to position [228, 0]
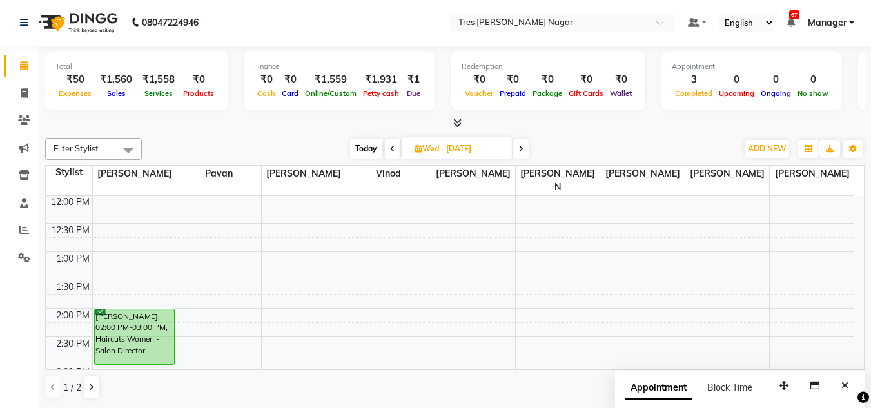
click at [367, 150] on span "Today" at bounding box center [366, 149] width 32 height 20
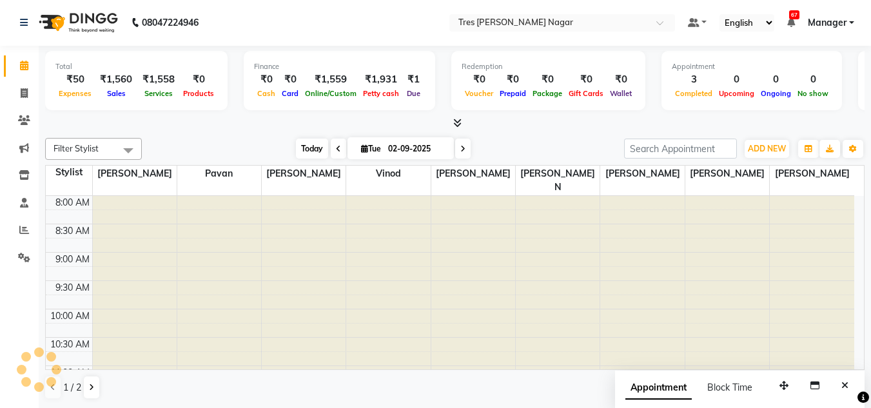
scroll to position [550, 0]
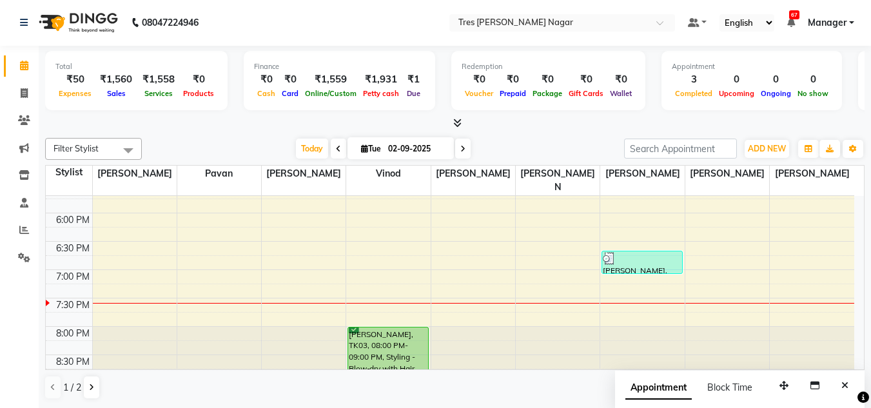
click at [460, 150] on icon at bounding box center [462, 149] width 5 height 8
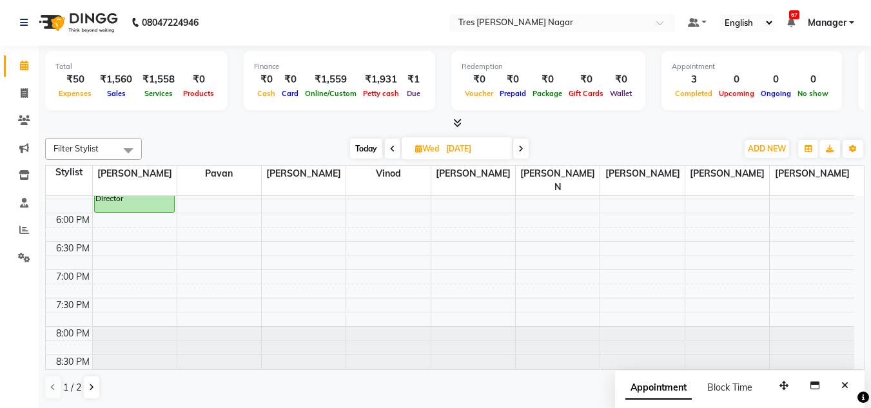
click at [518, 152] on span at bounding box center [520, 149] width 15 height 20
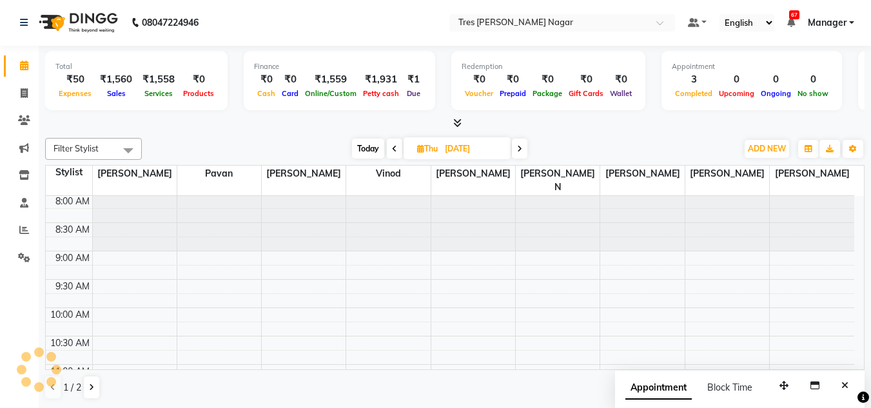
scroll to position [0, 0]
click at [519, 158] on span at bounding box center [519, 149] width 15 height 20
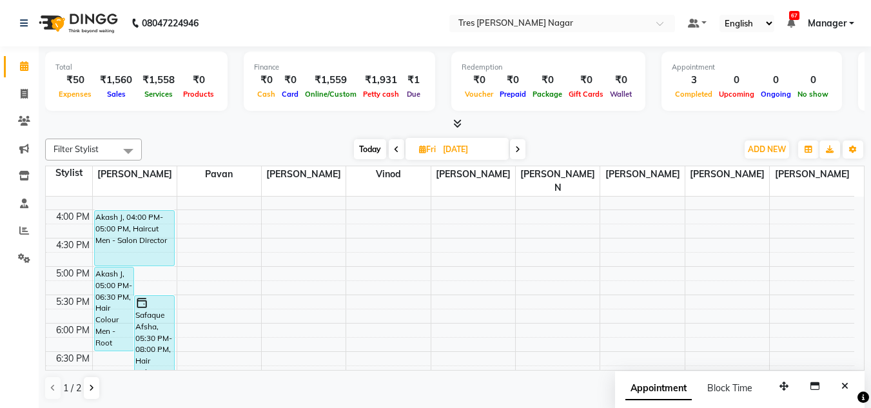
scroll to position [357, 0]
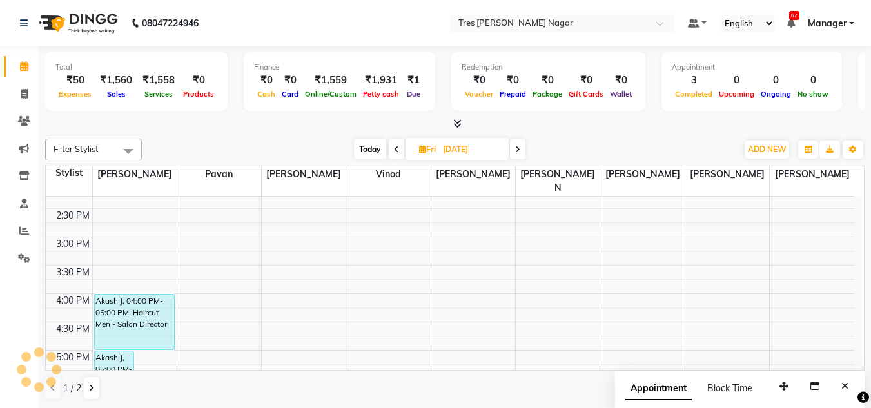
click at [520, 151] on icon at bounding box center [517, 150] width 5 height 8
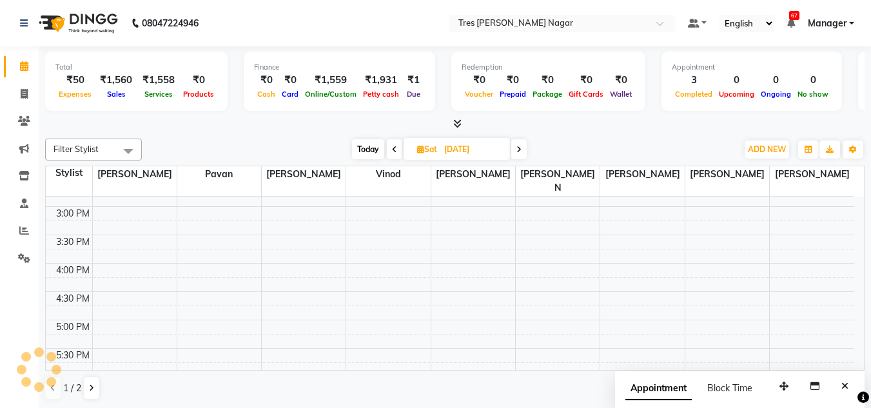
click at [520, 148] on icon at bounding box center [518, 150] width 5 height 8
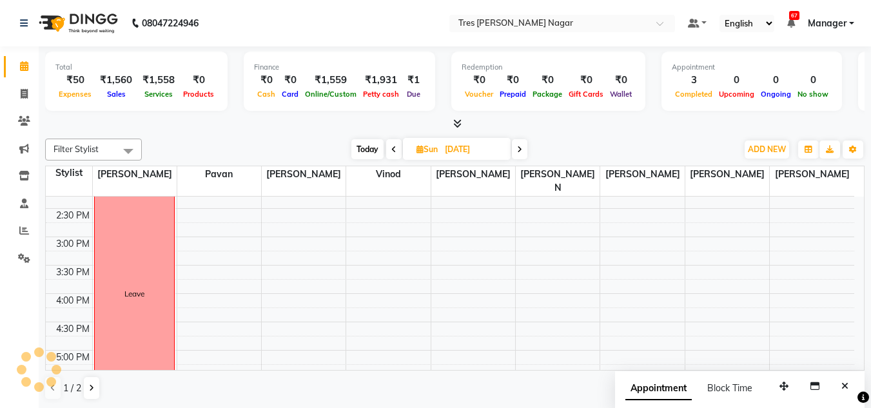
click at [525, 144] on span at bounding box center [519, 149] width 15 height 20
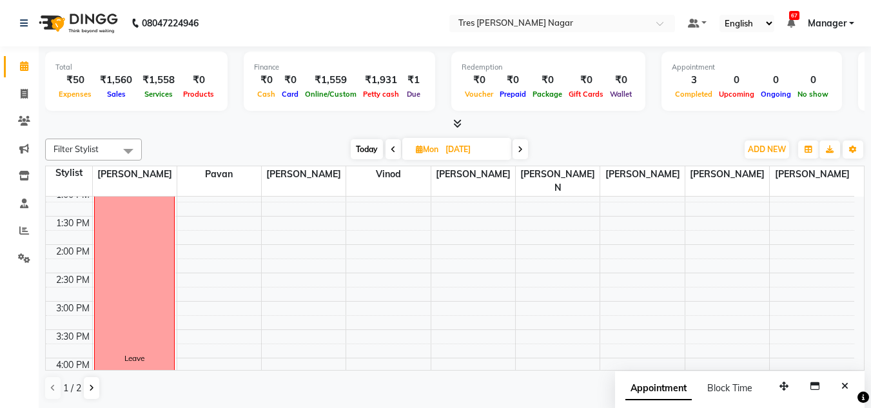
click at [524, 148] on span at bounding box center [520, 149] width 15 height 20
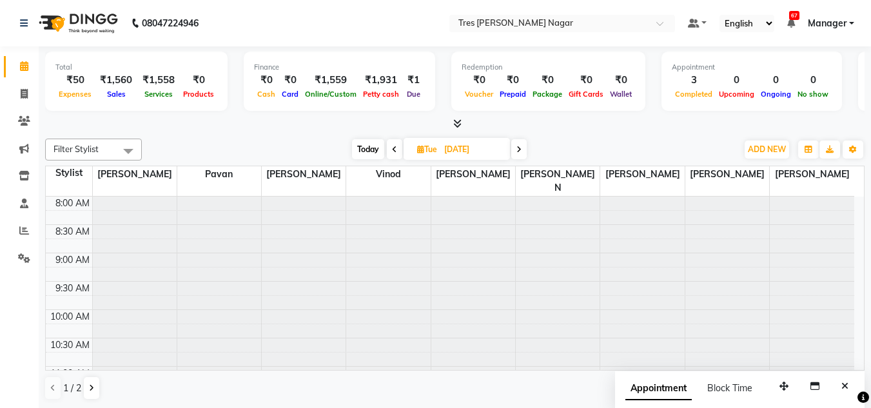
click at [371, 145] on span "Today" at bounding box center [368, 149] width 32 height 20
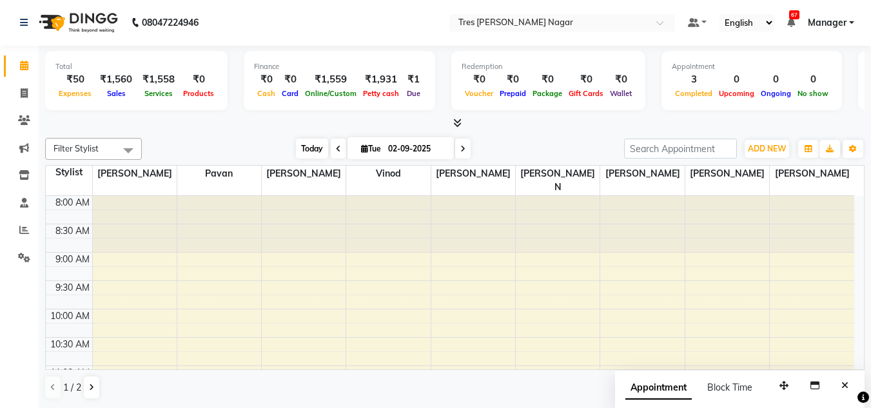
click at [310, 152] on span "Today" at bounding box center [312, 149] width 32 height 20
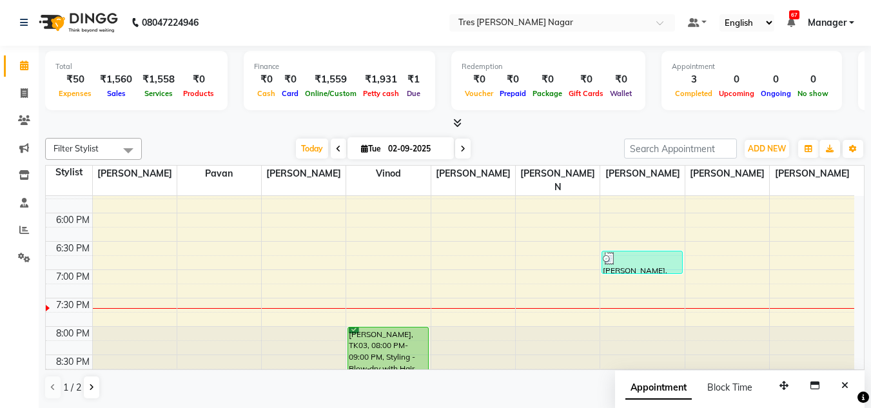
click at [333, 144] on span at bounding box center [338, 149] width 15 height 20
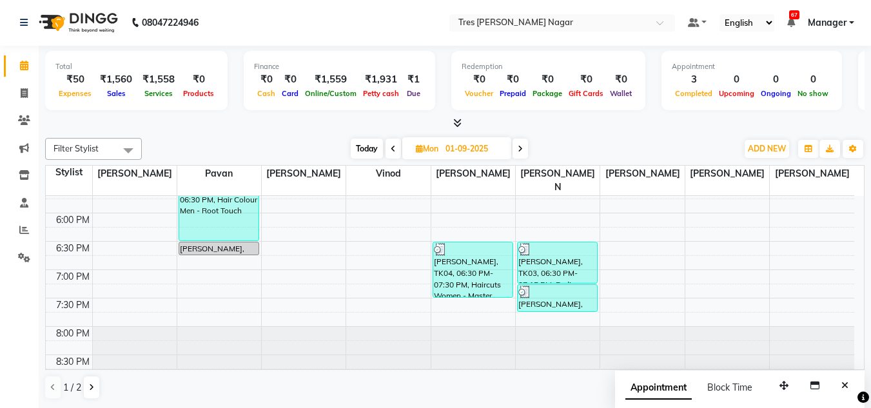
click at [384, 151] on div "[DATE] [DATE]" at bounding box center [439, 148] width 180 height 19
click at [394, 149] on icon at bounding box center [393, 149] width 5 height 8
type input "31-08-2025"
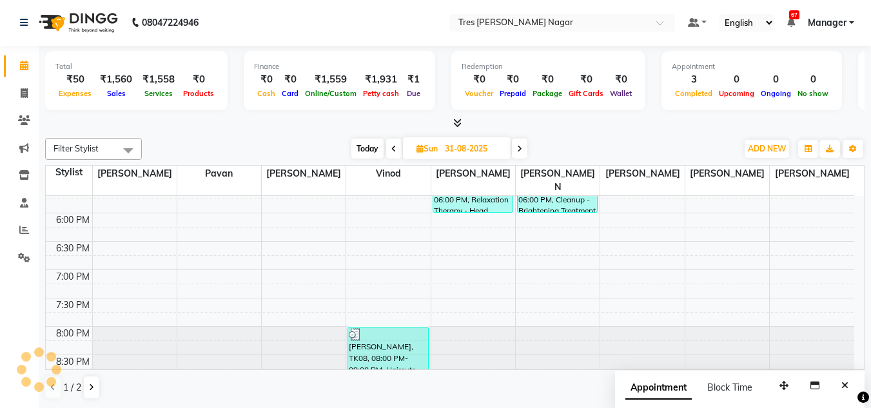
click at [435, 146] on span "Sun" at bounding box center [427, 149] width 28 height 10
select select "8"
select select "2025"
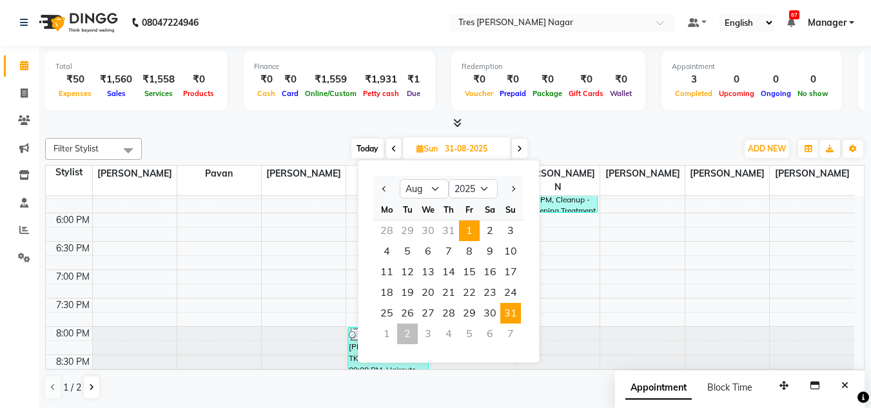
click at [459, 230] on span "1" at bounding box center [469, 231] width 21 height 21
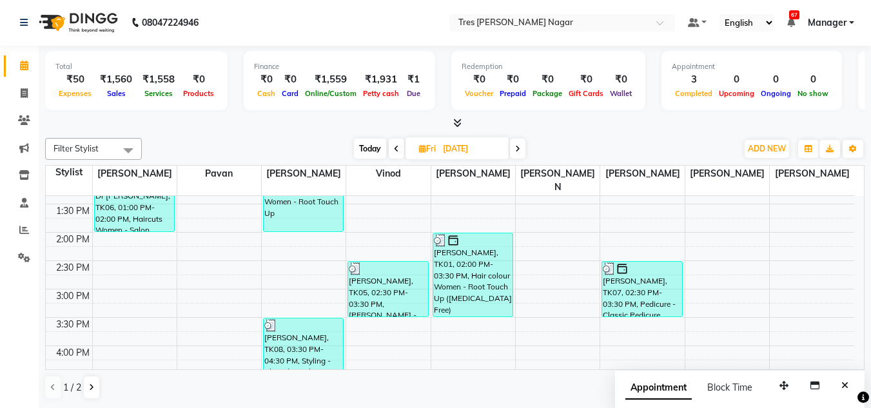
scroll to position [292, 0]
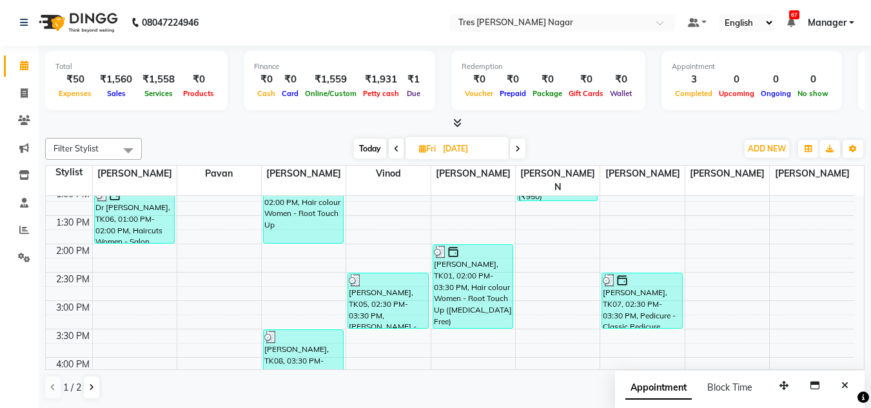
click at [518, 141] on span at bounding box center [517, 149] width 15 height 20
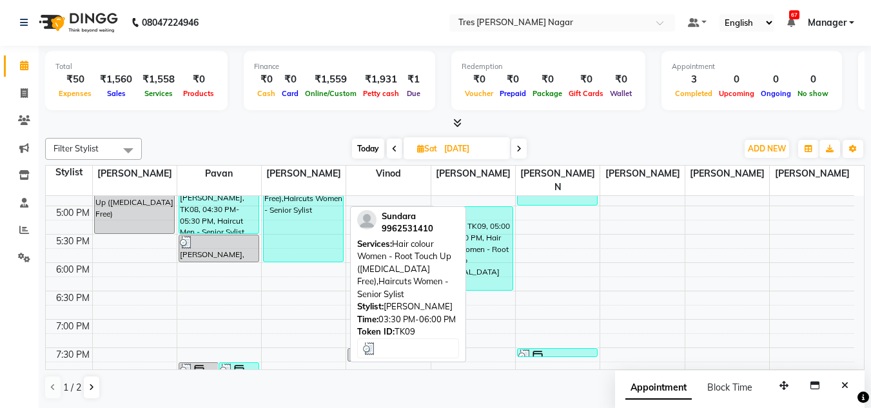
scroll to position [550, 0]
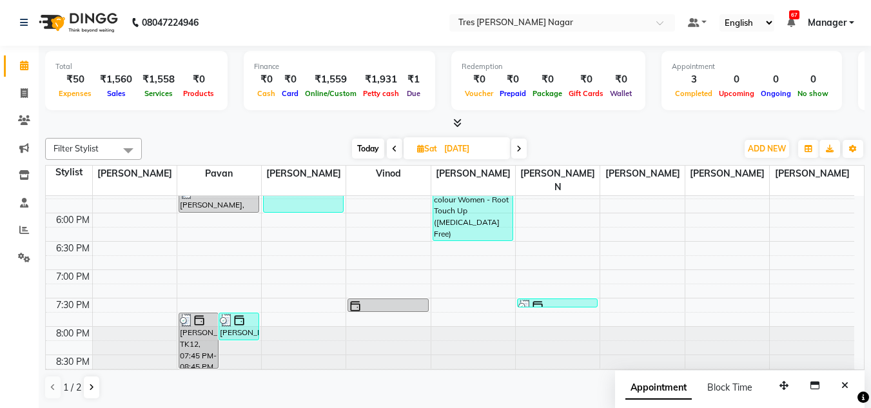
click at [515, 148] on span at bounding box center [518, 149] width 15 height 20
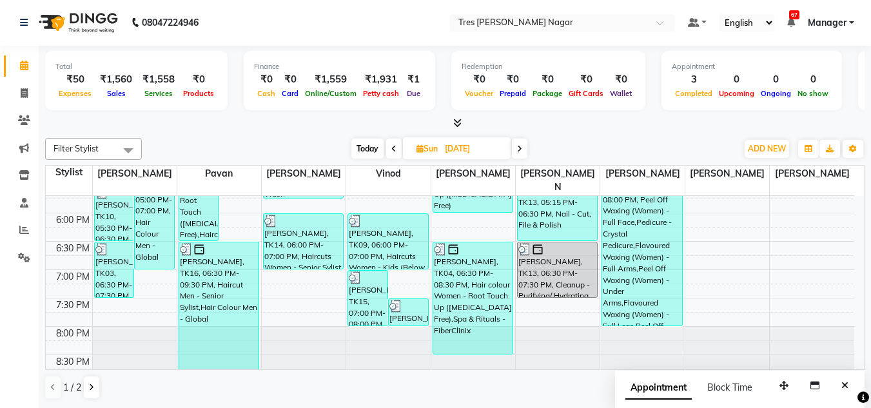
click at [528, 151] on div "[DATE] [DATE]" at bounding box center [439, 148] width 179 height 19
click at [518, 149] on icon at bounding box center [519, 149] width 5 height 8
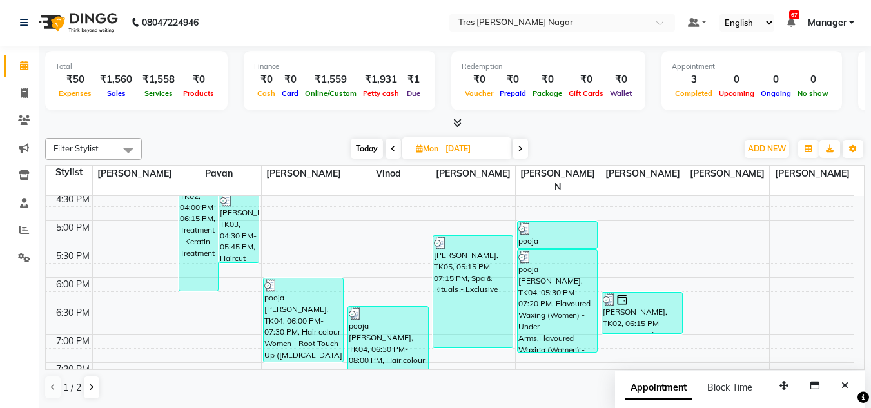
scroll to position [421, 0]
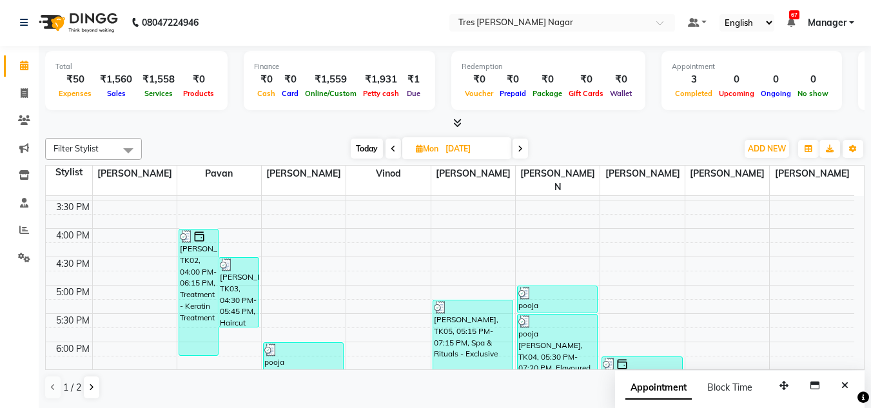
click at [527, 146] on span at bounding box center [520, 149] width 15 height 20
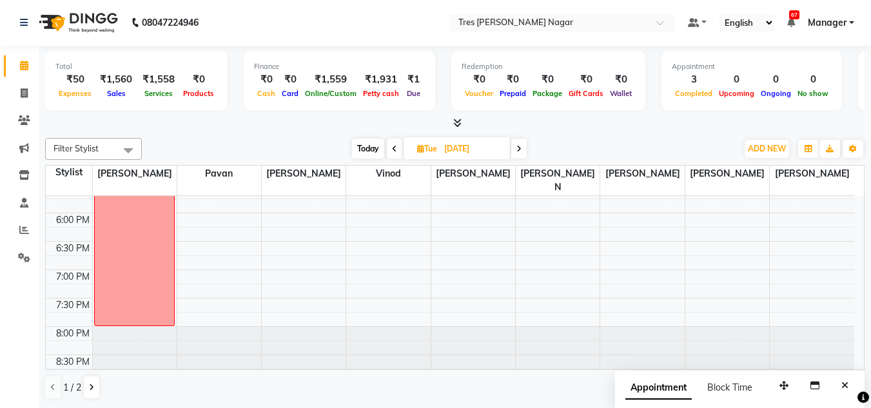
click at [516, 153] on span at bounding box center [518, 149] width 15 height 20
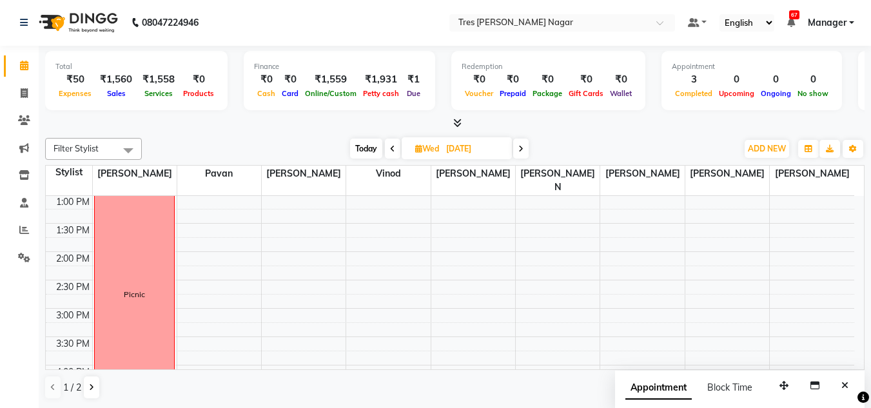
scroll to position [228, 0]
click at [524, 150] on icon at bounding box center [520, 149] width 5 height 8
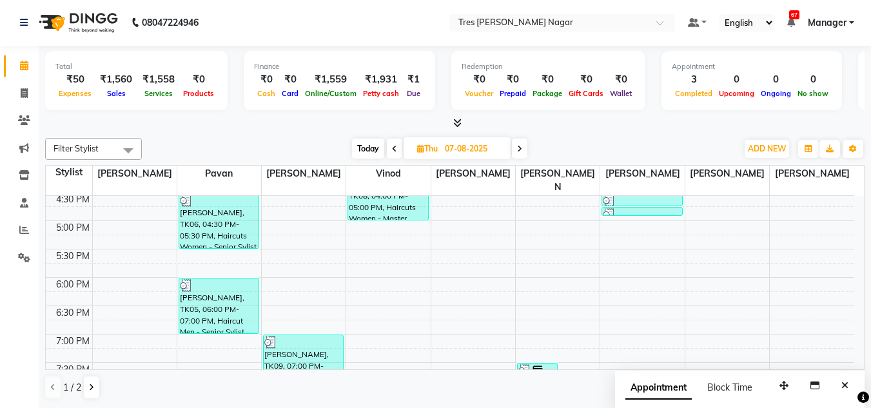
scroll to position [550, 0]
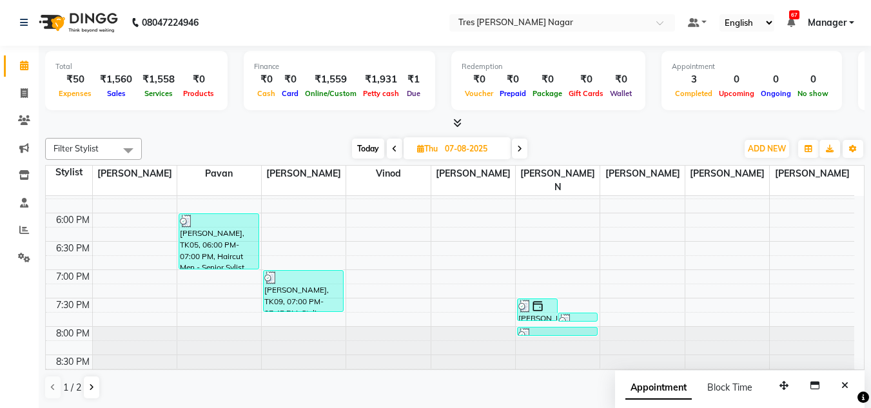
click at [524, 148] on span at bounding box center [519, 149] width 15 height 20
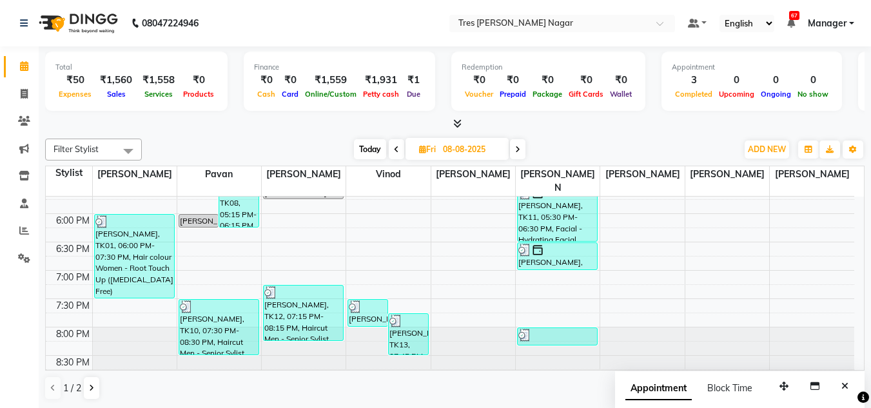
click at [524, 154] on span at bounding box center [517, 149] width 15 height 20
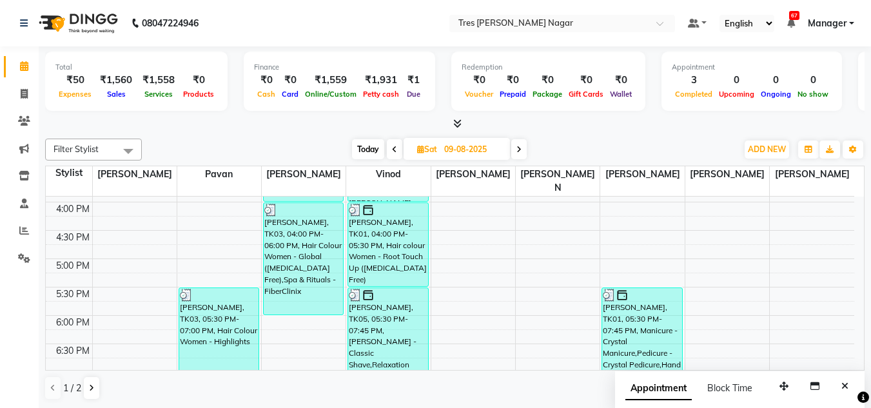
scroll to position [486, 0]
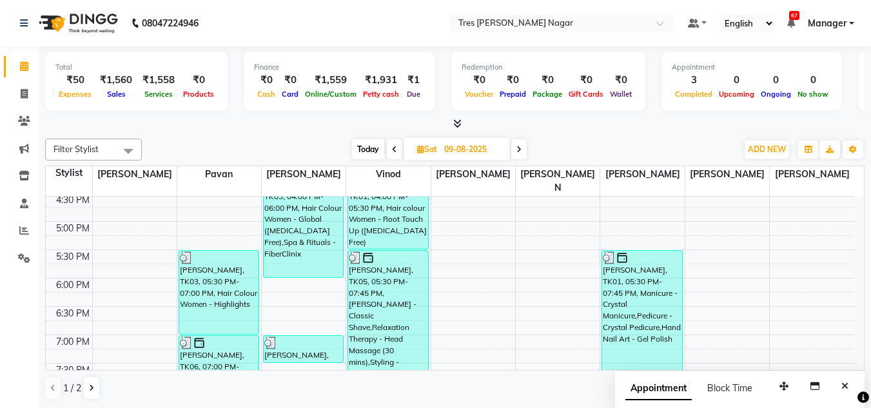
click at [363, 153] on span "Today" at bounding box center [368, 149] width 32 height 20
type input "02-09-2025"
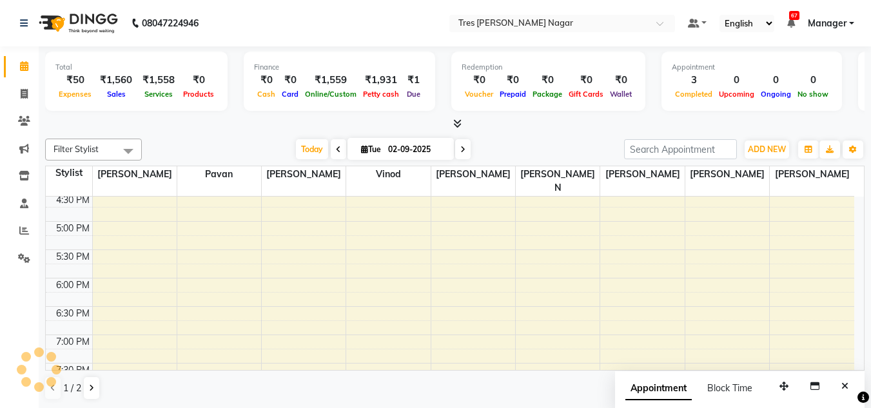
scroll to position [550, 0]
